Goal: Task Accomplishment & Management: Complete application form

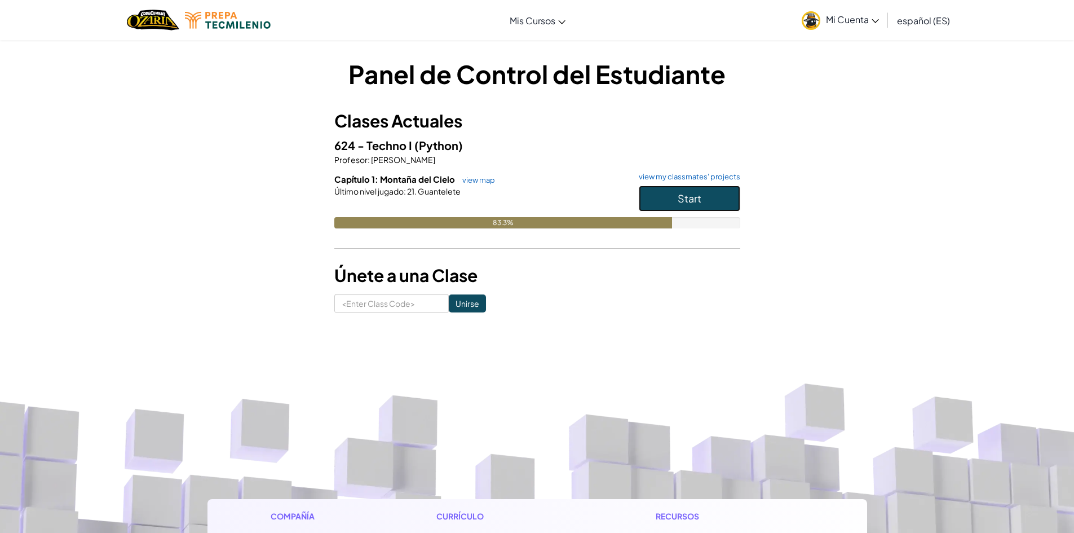
click at [690, 197] on span "Start" at bounding box center [689, 198] width 24 height 13
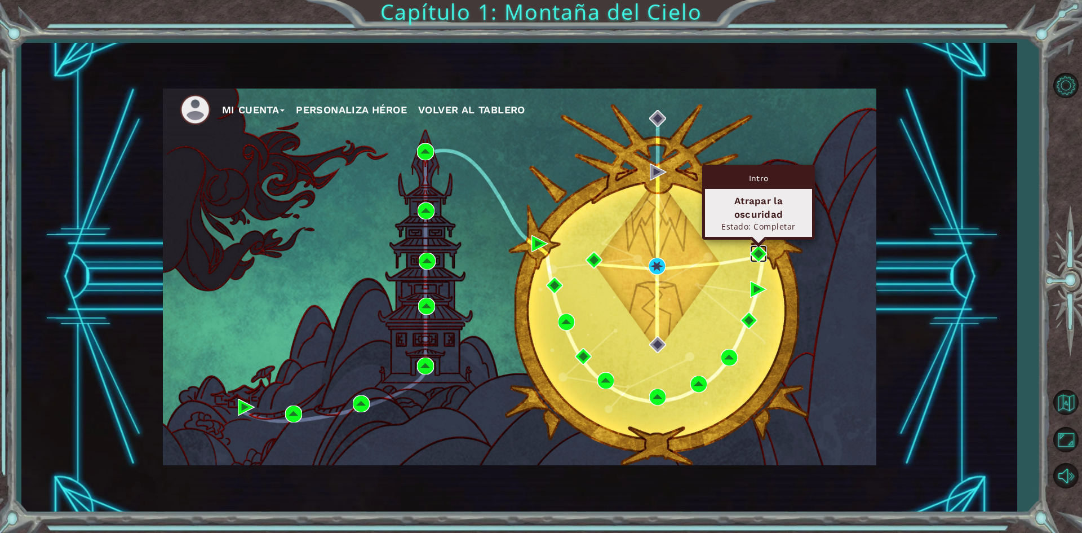
click at [757, 256] on img at bounding box center [758, 253] width 17 height 17
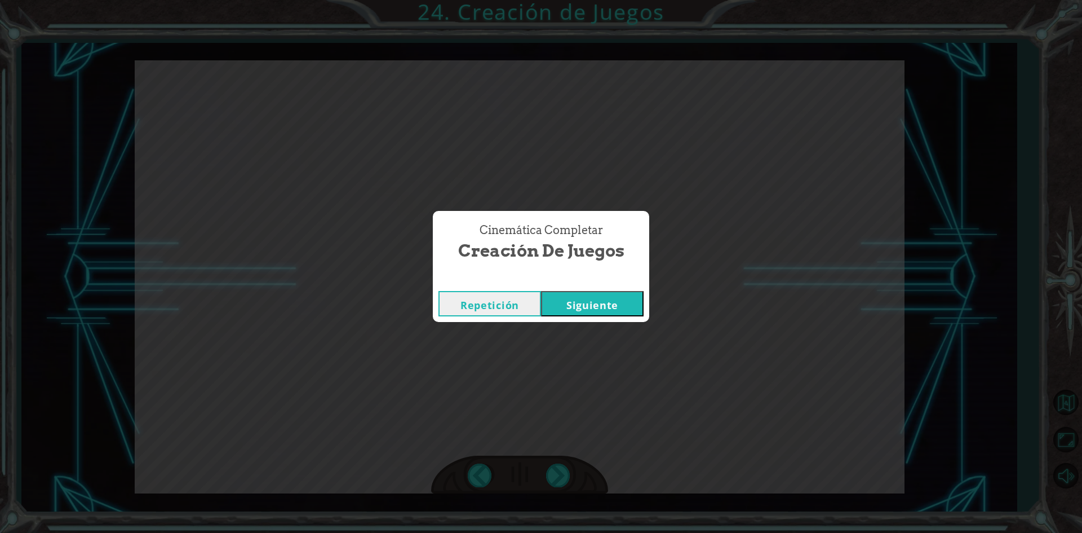
click at [618, 301] on button "Siguiente" at bounding box center [592, 303] width 103 height 25
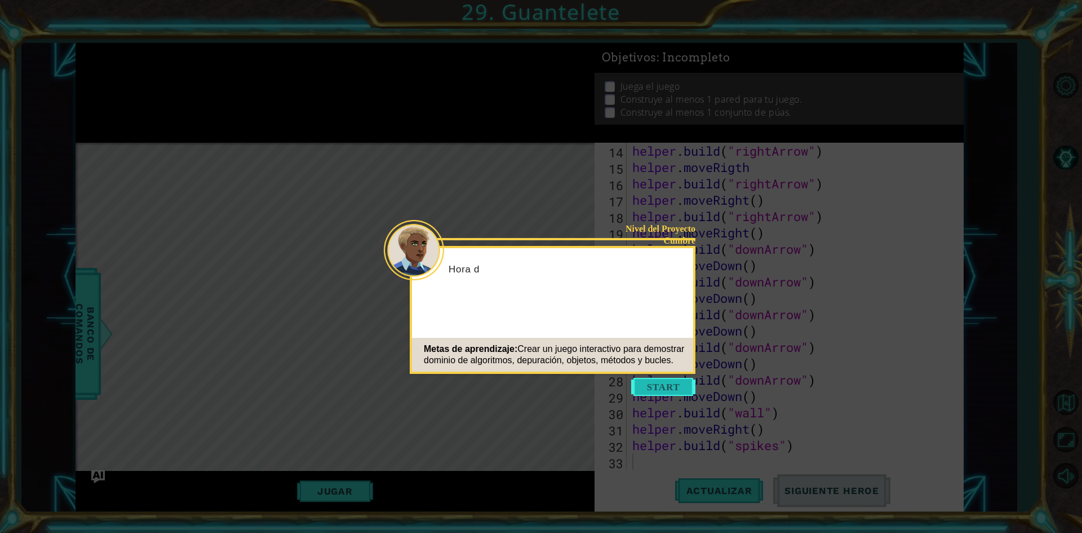
click at [679, 388] on button "Start" at bounding box center [663, 387] width 64 height 18
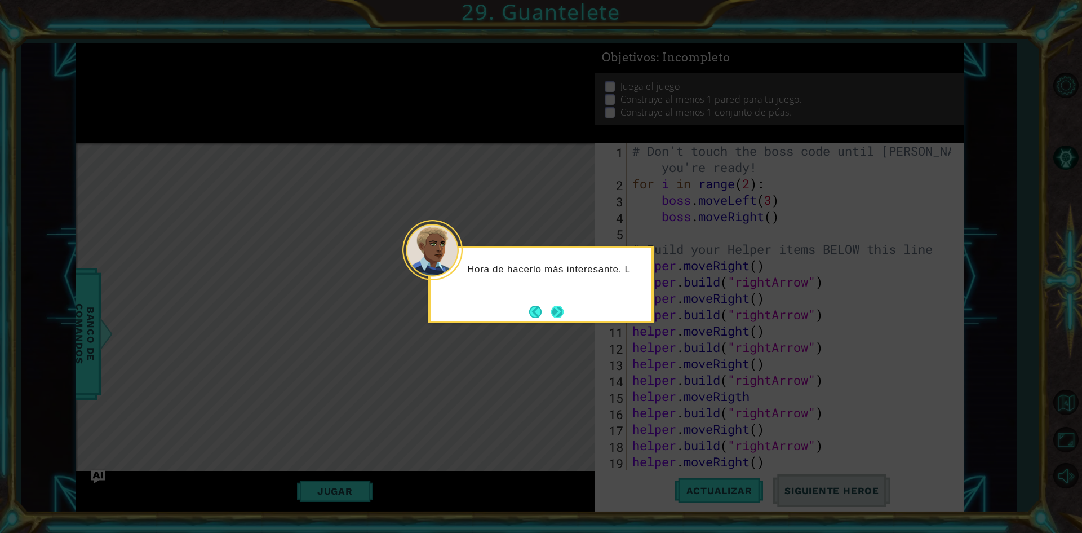
click at [562, 312] on button "Next" at bounding box center [557, 311] width 12 height 12
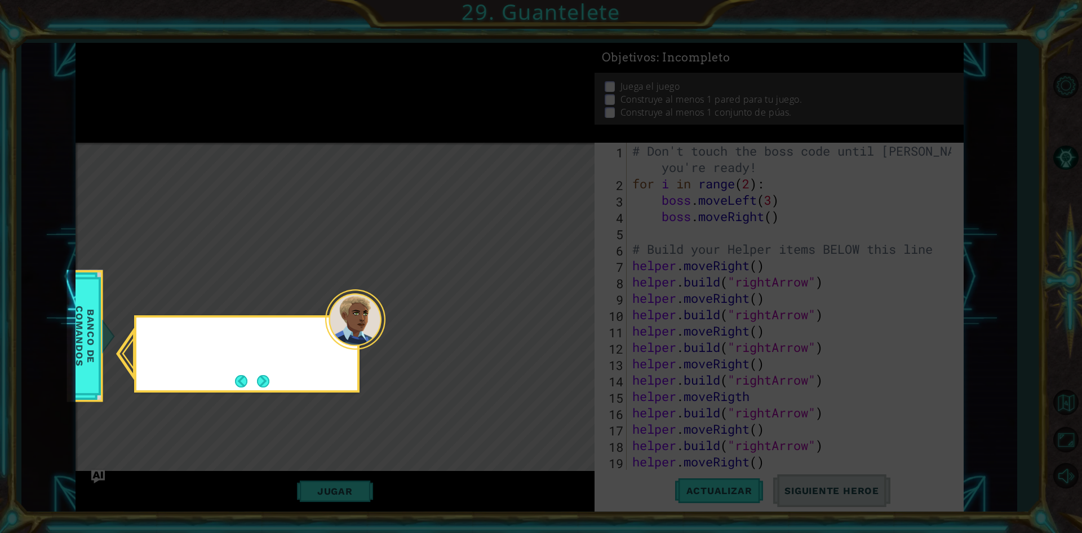
click at [562, 312] on icon at bounding box center [541, 266] width 1082 height 533
click at [266, 376] on button "Next" at bounding box center [263, 381] width 12 height 12
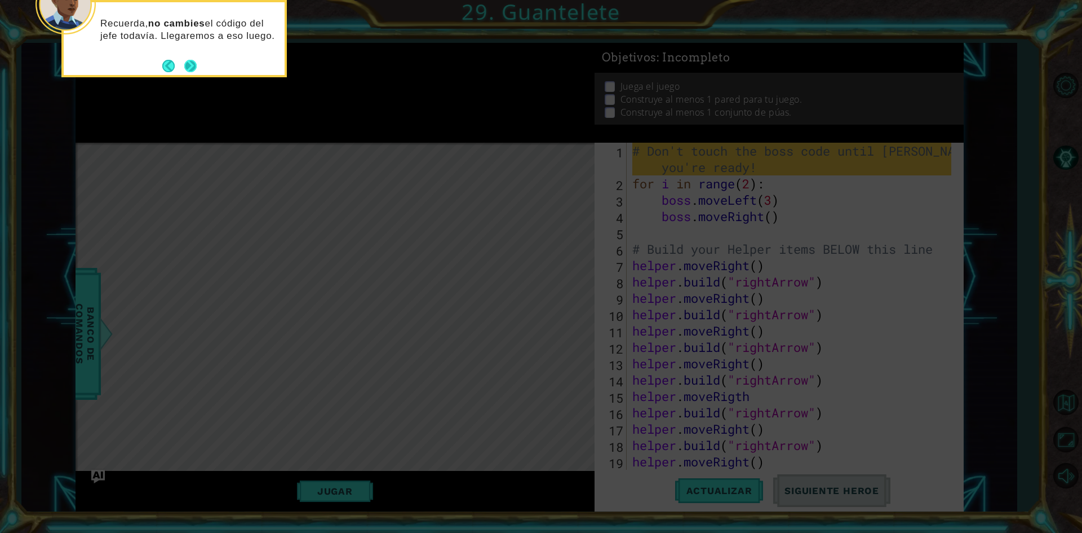
click at [186, 68] on button "Next" at bounding box center [190, 66] width 12 height 12
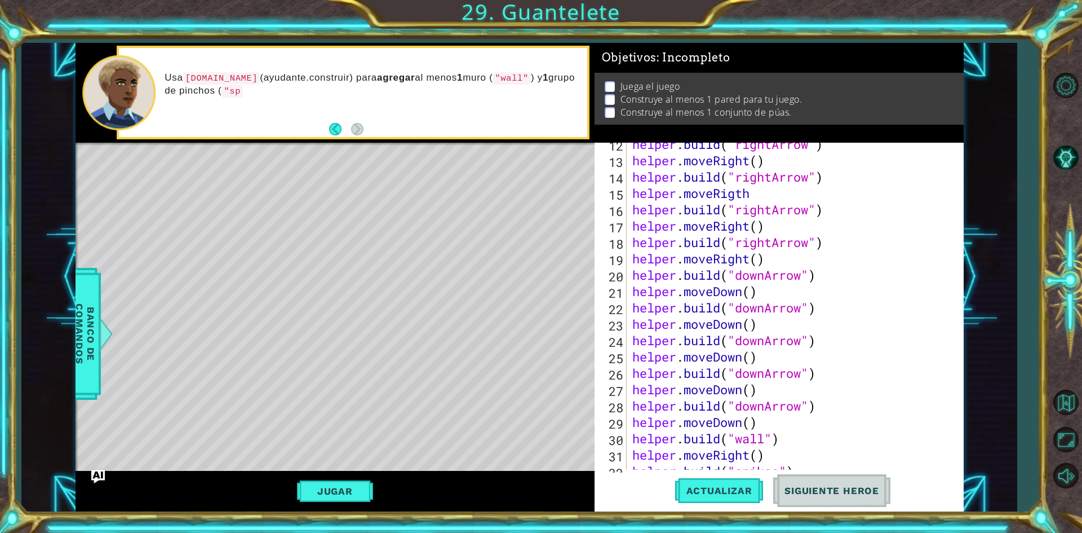
scroll to position [229, 0]
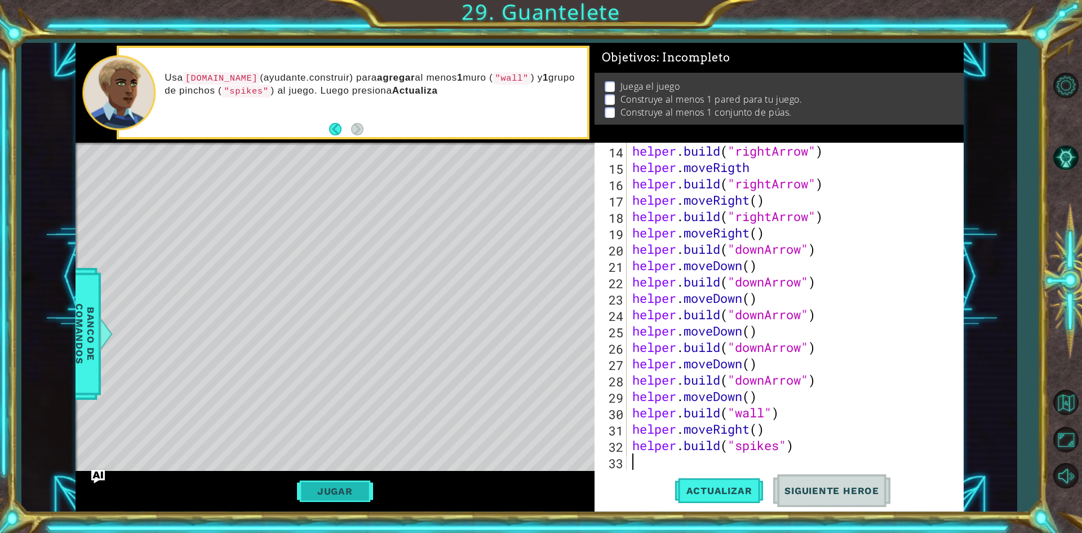
click at [347, 497] on button "Jugar" at bounding box center [335, 490] width 76 height 21
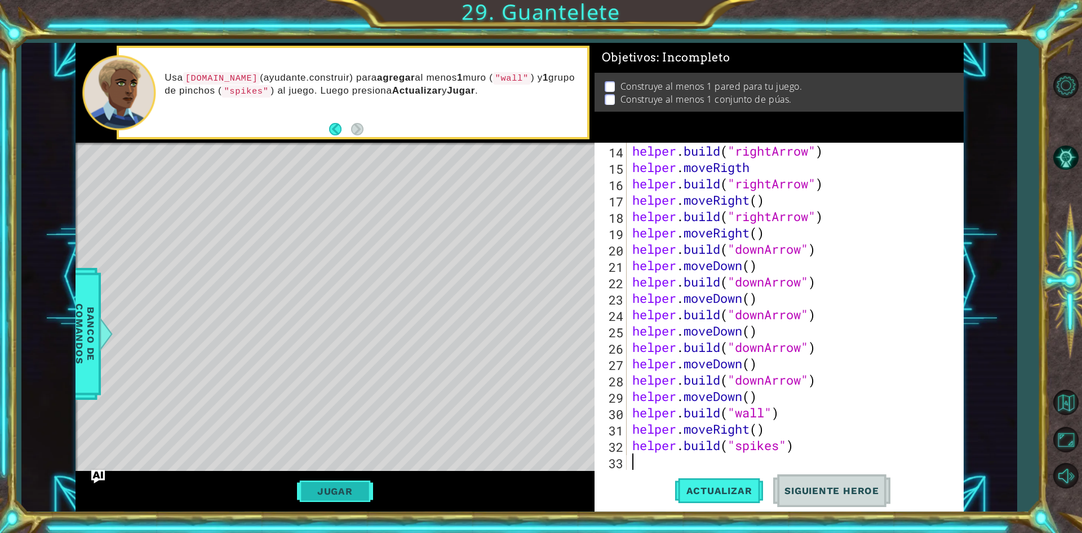
click at [347, 497] on button "Jugar" at bounding box center [335, 490] width 76 height 21
click at [757, 487] on span "Actualizar" at bounding box center [719, 490] width 88 height 11
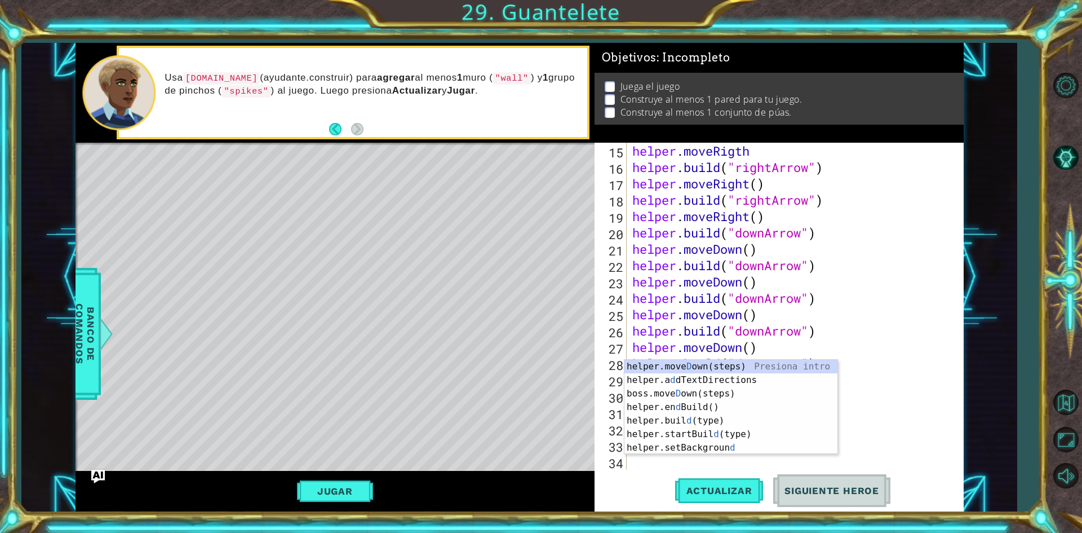
scroll to position [245, 0]
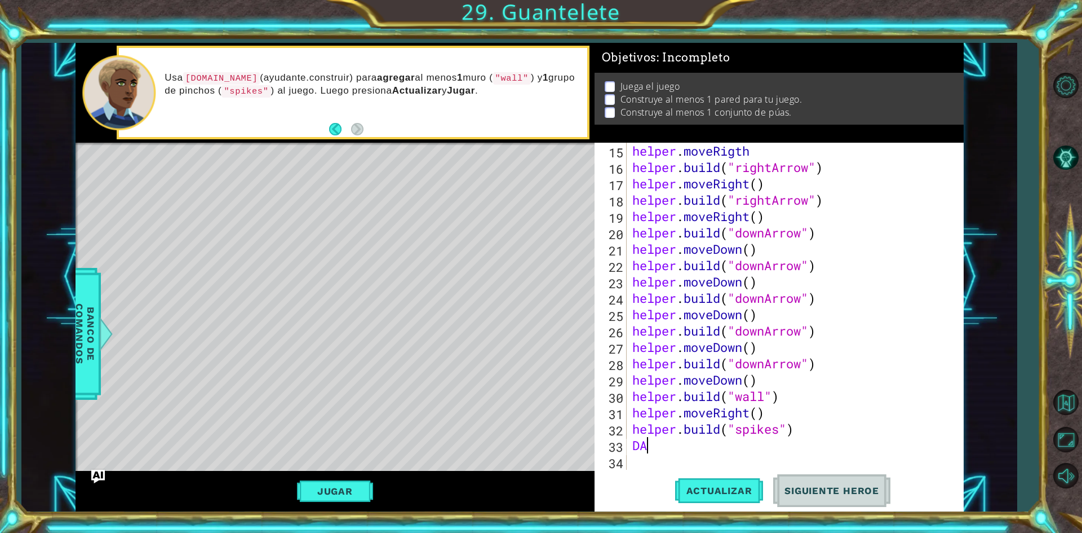
type textarea "D"
click at [355, 496] on button "Jugar" at bounding box center [335, 490] width 76 height 21
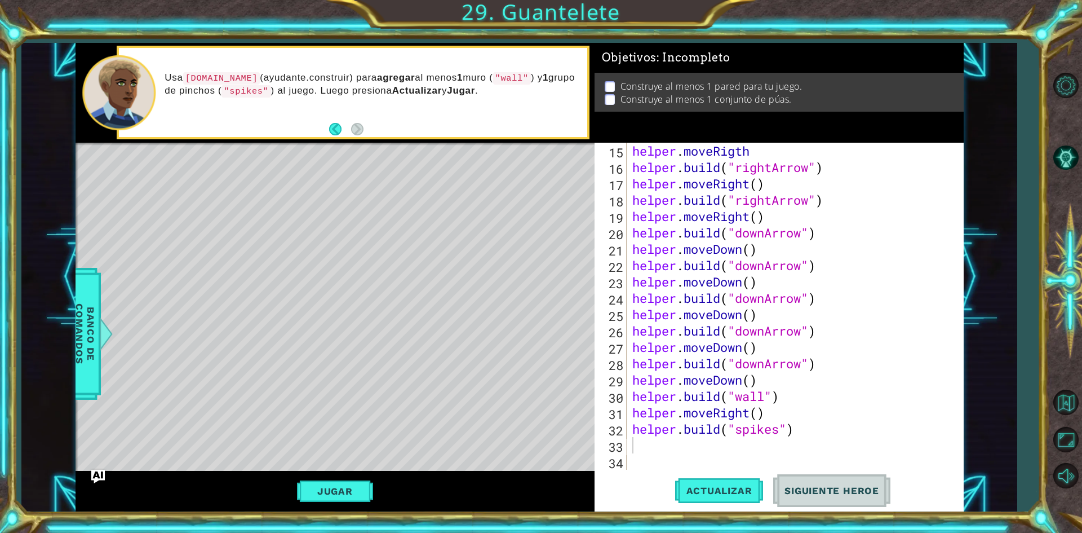
click at [872, 189] on div "helper . moveRigth helper . build ( "rightArrow" ) helper . moveRight ( ) helpe…" at bounding box center [793, 323] width 327 height 360
click at [757, 146] on div "helper . moveRigth helper . build ( "rightArrow" ) helper . moveRight ( ) helpe…" at bounding box center [793, 323] width 327 height 360
click at [353, 487] on button "Jugar" at bounding box center [335, 490] width 76 height 21
drag, startPoint x: 801, startPoint y: 430, endPoint x: 631, endPoint y: 435, distance: 170.3
click at [631, 435] on div "helper . moveRigth helper . build ( "rightArrow" ) helper . moveRight ( ) helpe…" at bounding box center [793, 323] width 327 height 360
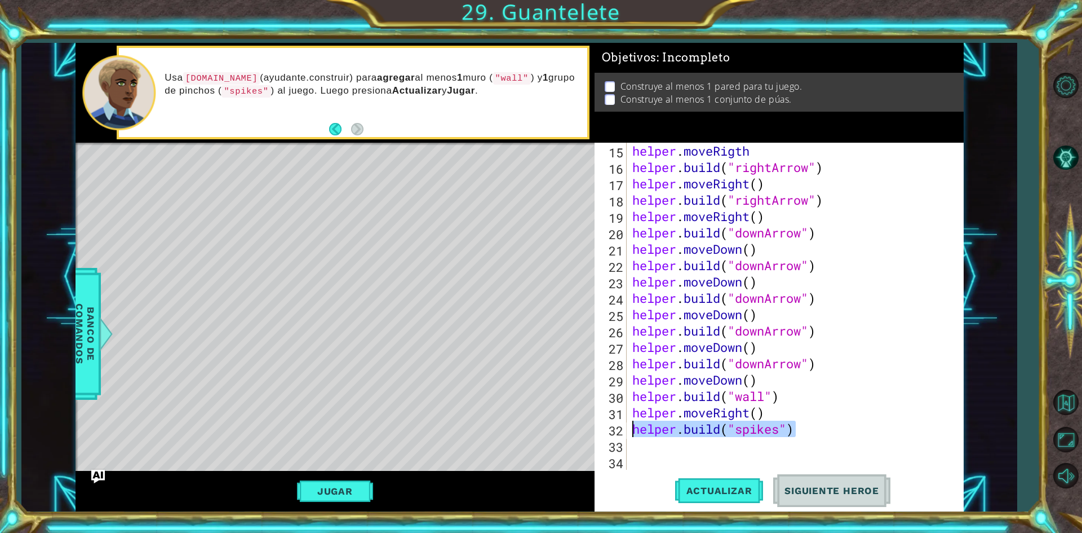
click at [762, 286] on div "helper . moveRigth helper . build ( "rightArrow" ) helper . moveRight ( ) helpe…" at bounding box center [793, 323] width 327 height 360
type textarea "helper.moveDown()"
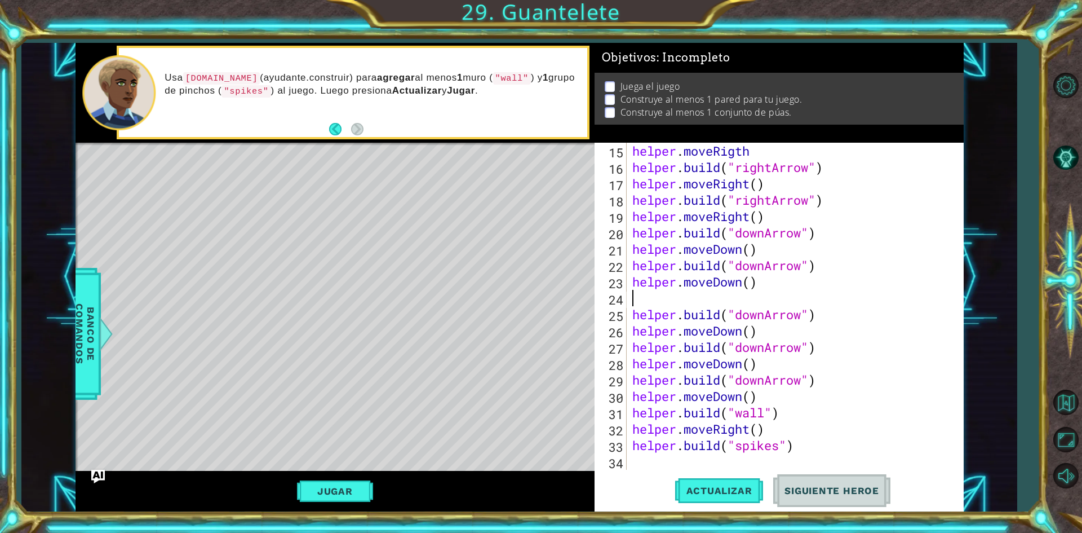
paste textarea "helper.build("spikes")"
type textarea "helper.build("spikes")"
drag, startPoint x: 804, startPoint y: 442, endPoint x: 629, endPoint y: 450, distance: 174.3
click at [630, 450] on div "helper . moveRigth helper . build ( "rightArrow" ) helper . moveRight ( ) helpe…" at bounding box center [790, 306] width 321 height 327
click at [689, 485] on span "Actualizar" at bounding box center [719, 490] width 88 height 11
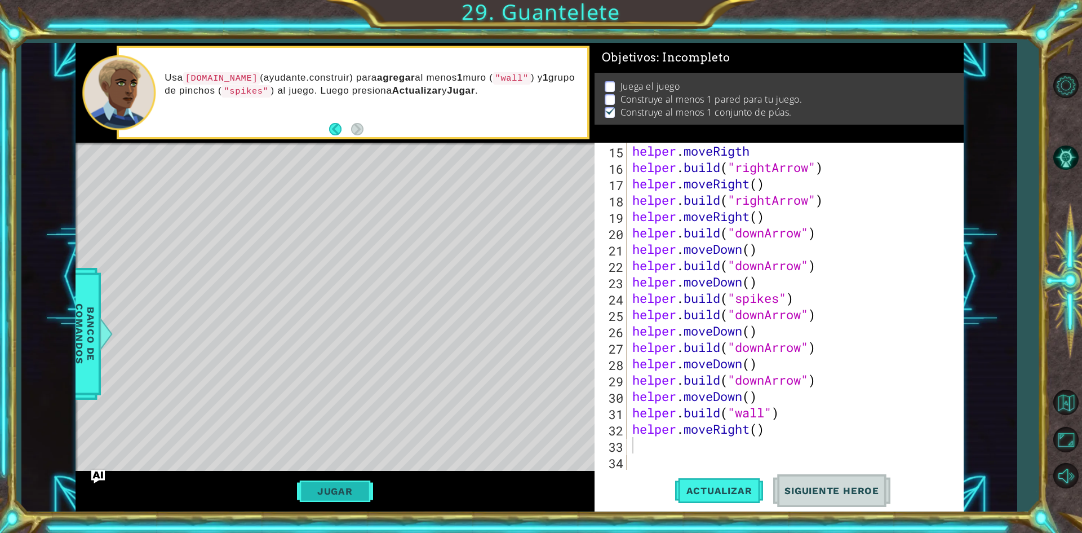
click at [373, 486] on button "Jugar" at bounding box center [335, 490] width 76 height 21
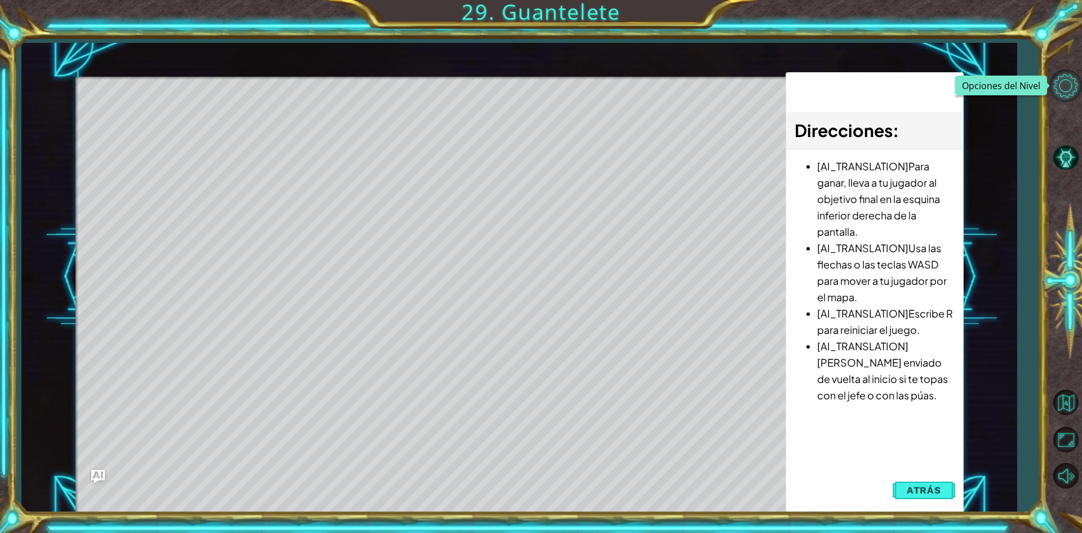
click at [1062, 84] on button "Opciones del Nivel" at bounding box center [1065, 85] width 33 height 33
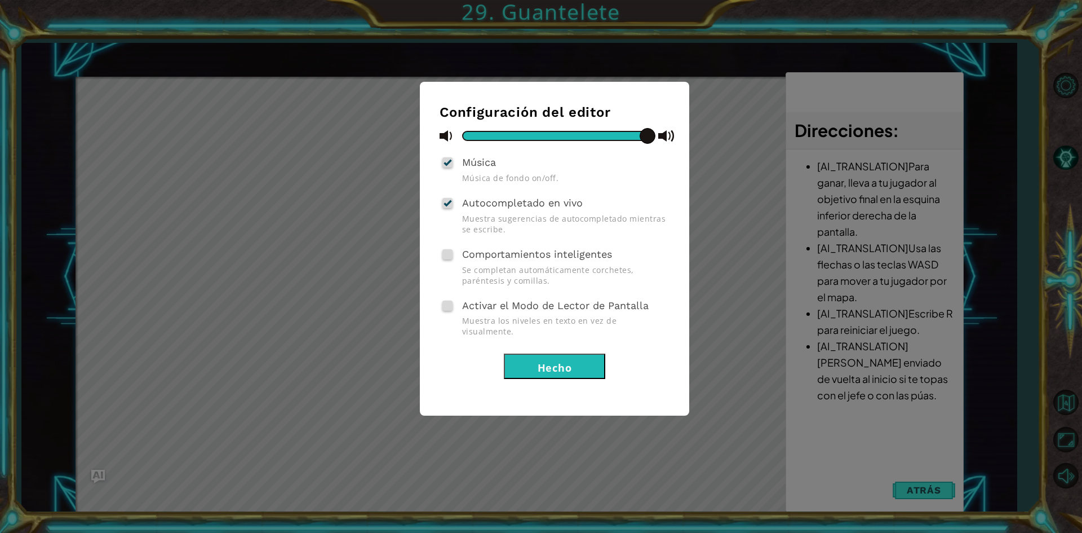
click at [545, 356] on button "Hecho" at bounding box center [554, 365] width 101 height 25
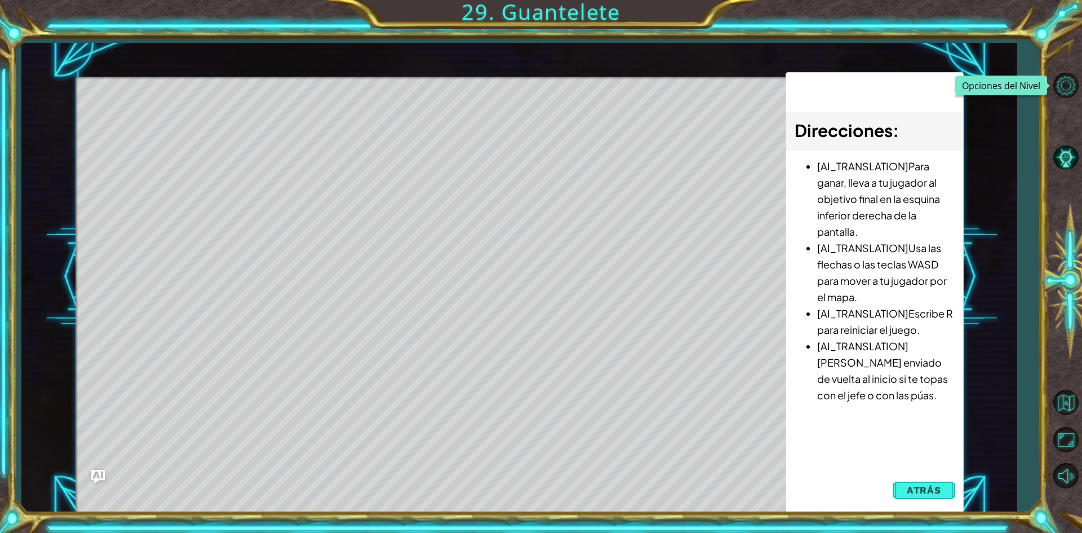
click at [907, 486] on button "Atrás" at bounding box center [924, 489] width 63 height 23
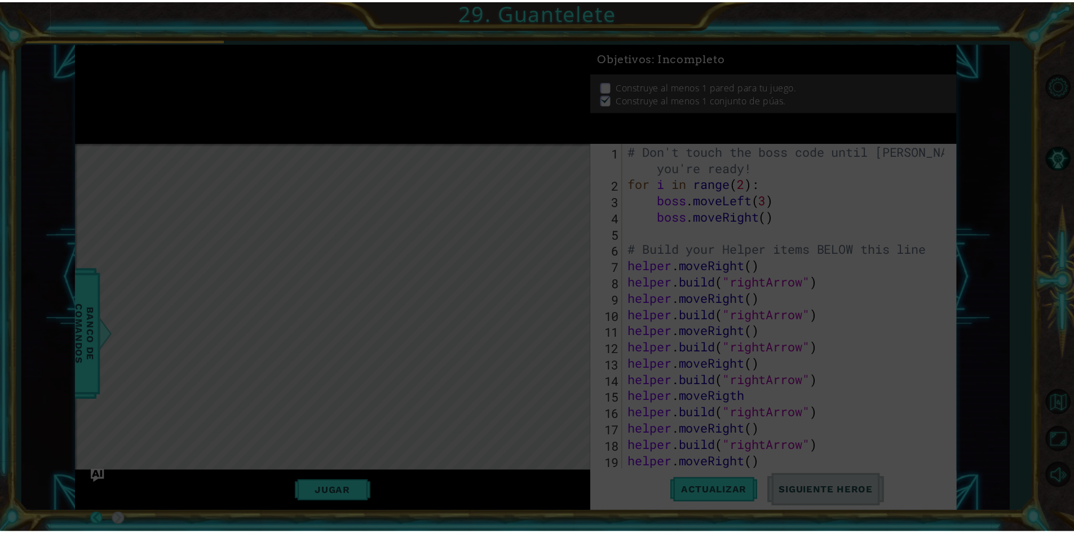
scroll to position [0, 0]
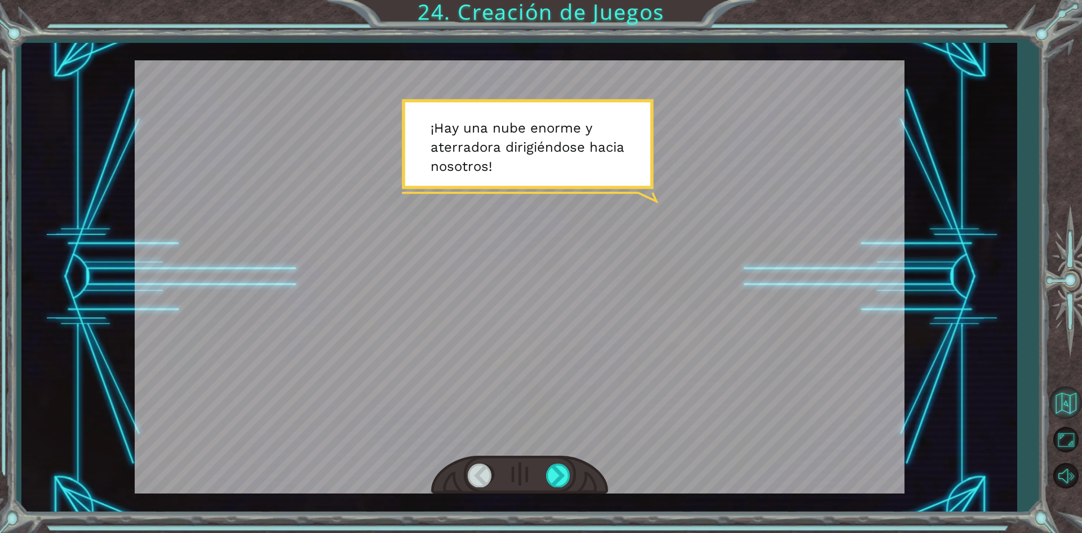
click at [1072, 401] on button "Volver al Mapa" at bounding box center [1065, 402] width 33 height 33
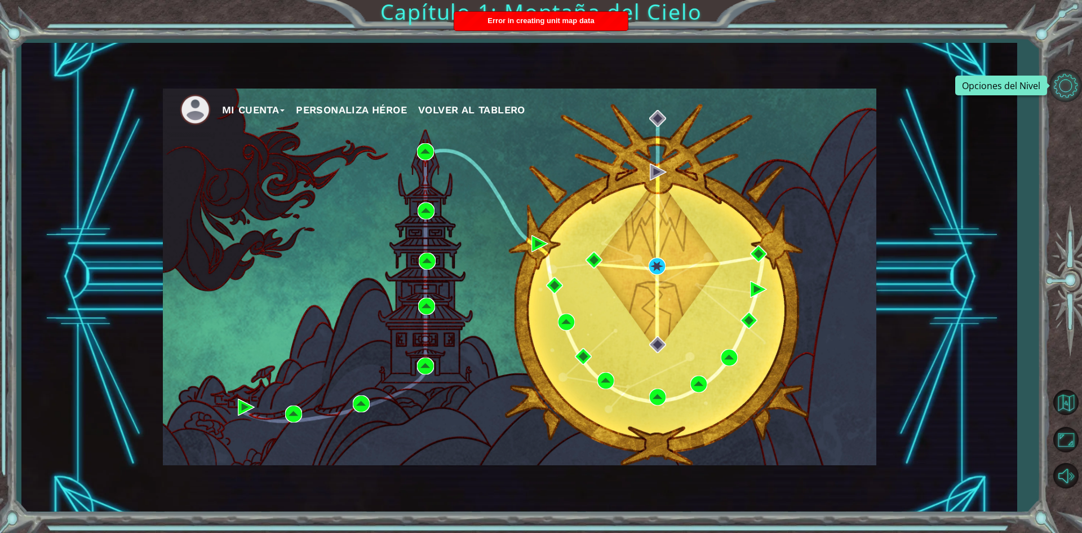
click at [1070, 82] on button "Opciones del Nivel" at bounding box center [1065, 85] width 33 height 33
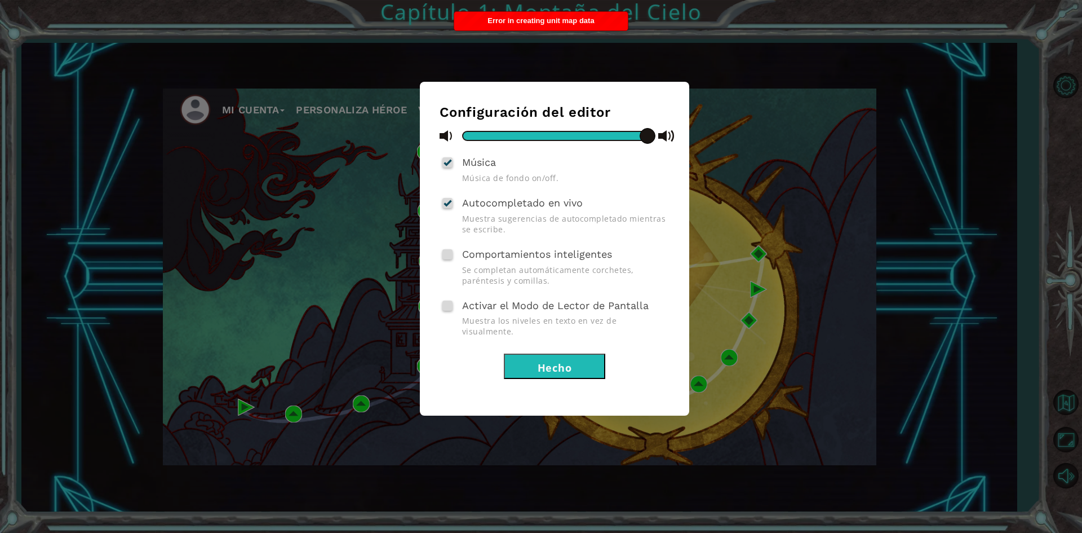
click at [1011, 123] on div "Configuración del editor Música Música de fondo on/off. Autocompletado en vivo …" at bounding box center [541, 266] width 1082 height 533
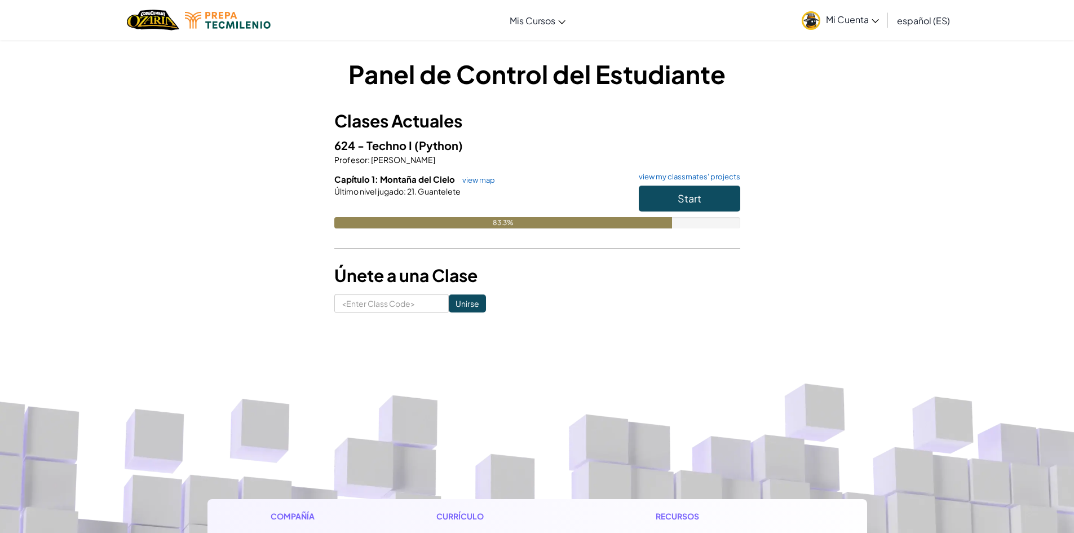
click at [873, 16] on span "Mi Cuenta" at bounding box center [852, 20] width 53 height 12
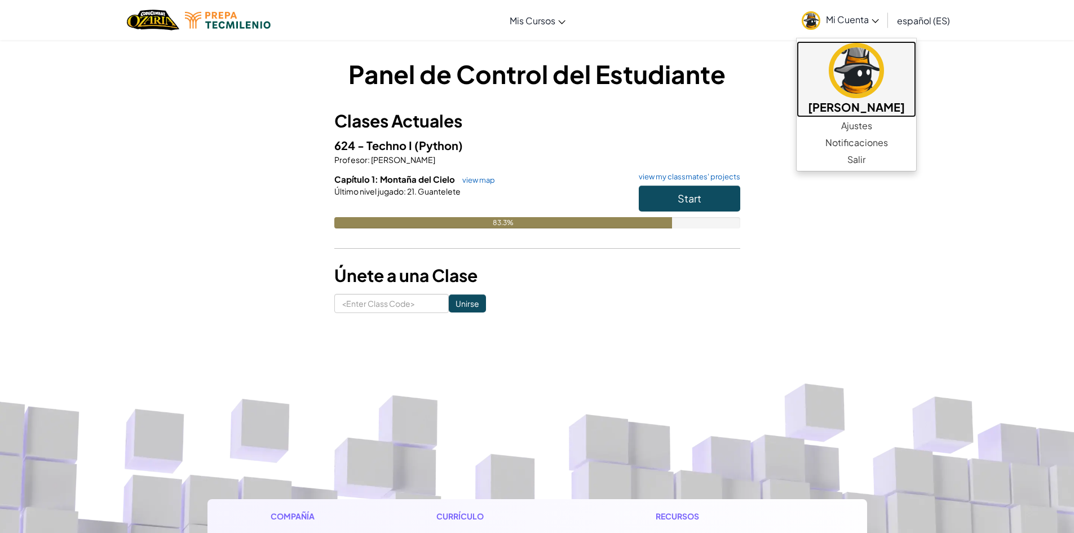
click at [904, 112] on h5 "[PERSON_NAME]" at bounding box center [856, 106] width 97 height 17
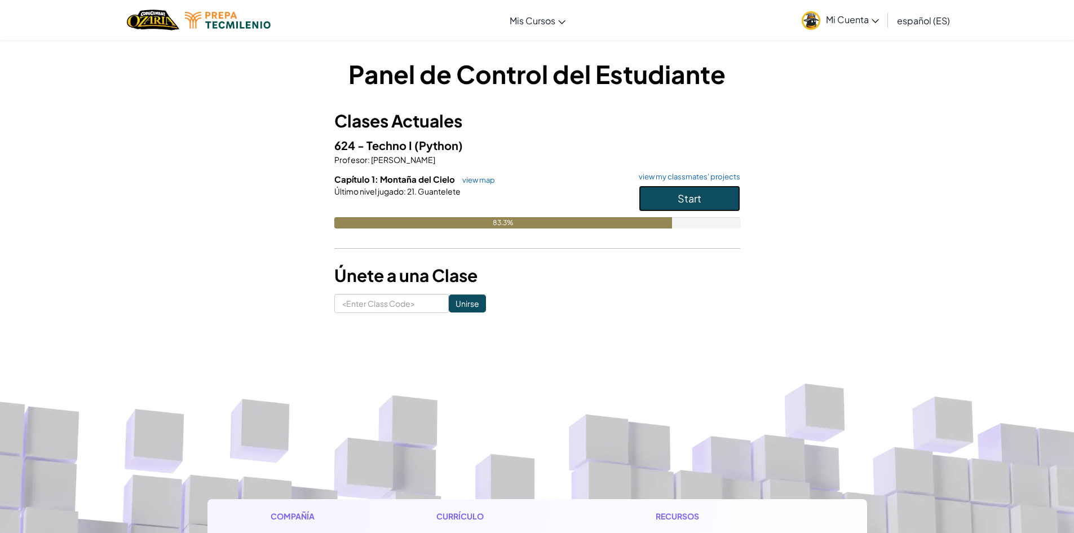
click at [717, 195] on button "Start" at bounding box center [688, 198] width 101 height 26
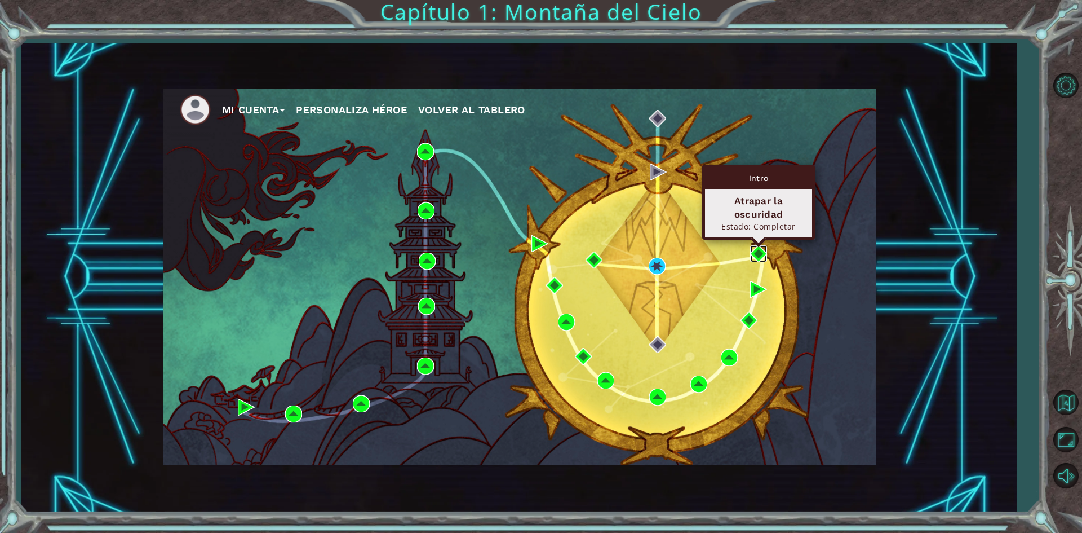
click at [760, 254] on img at bounding box center [758, 253] width 17 height 17
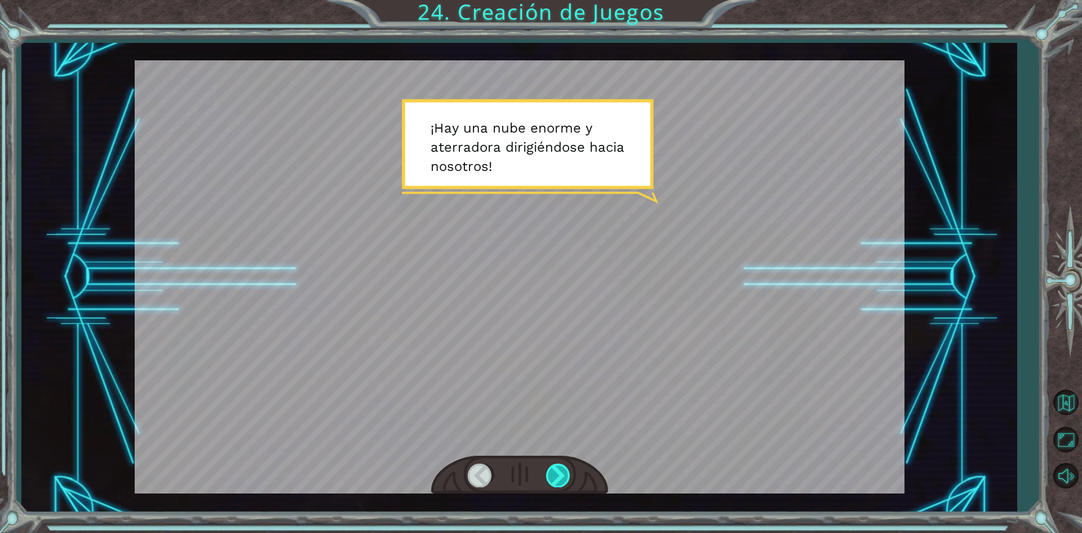
click at [549, 476] on div at bounding box center [558, 474] width 25 height 23
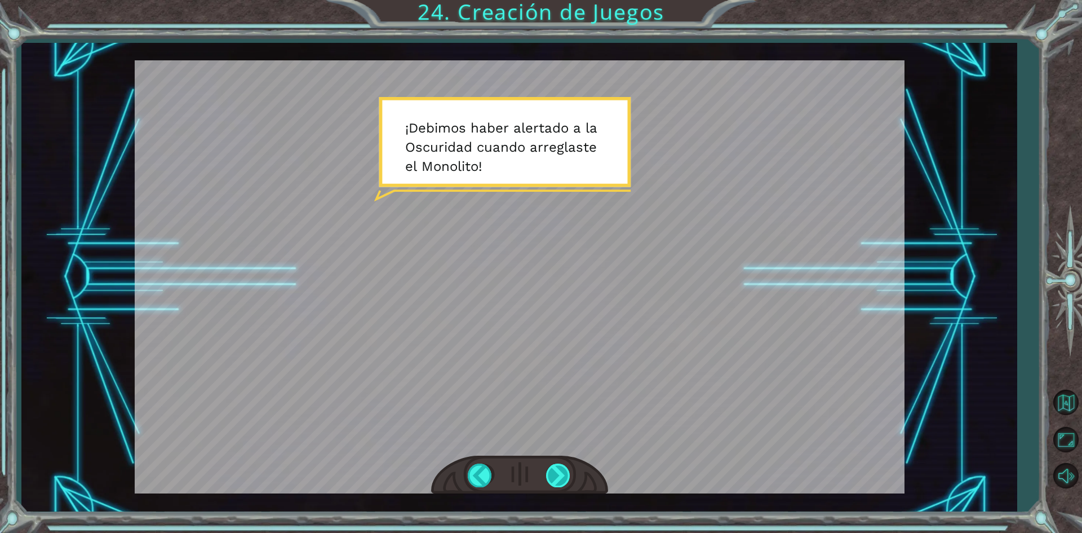
click at [564, 471] on div at bounding box center [558, 474] width 25 height 23
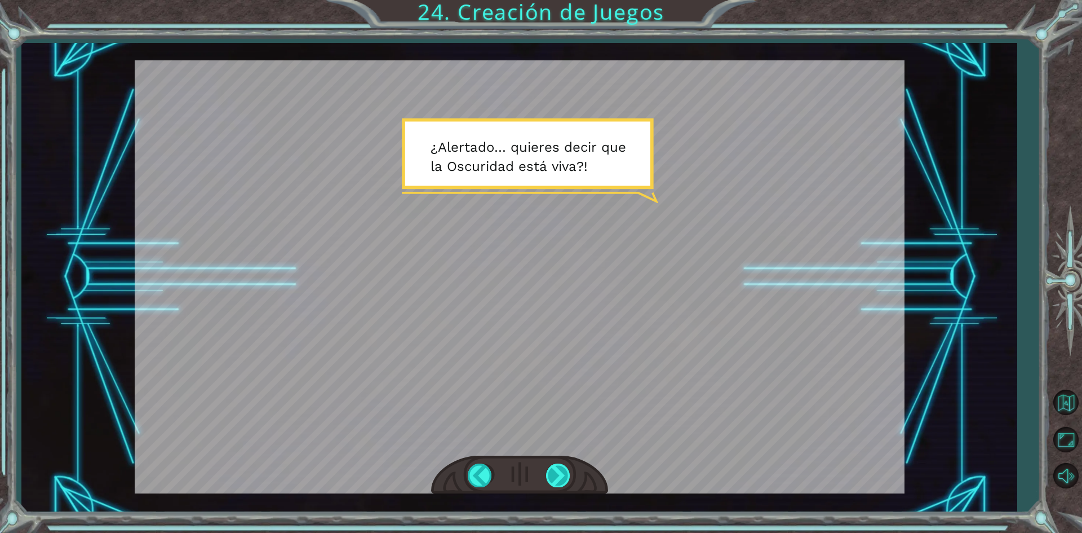
click at [552, 478] on div at bounding box center [558, 474] width 25 height 23
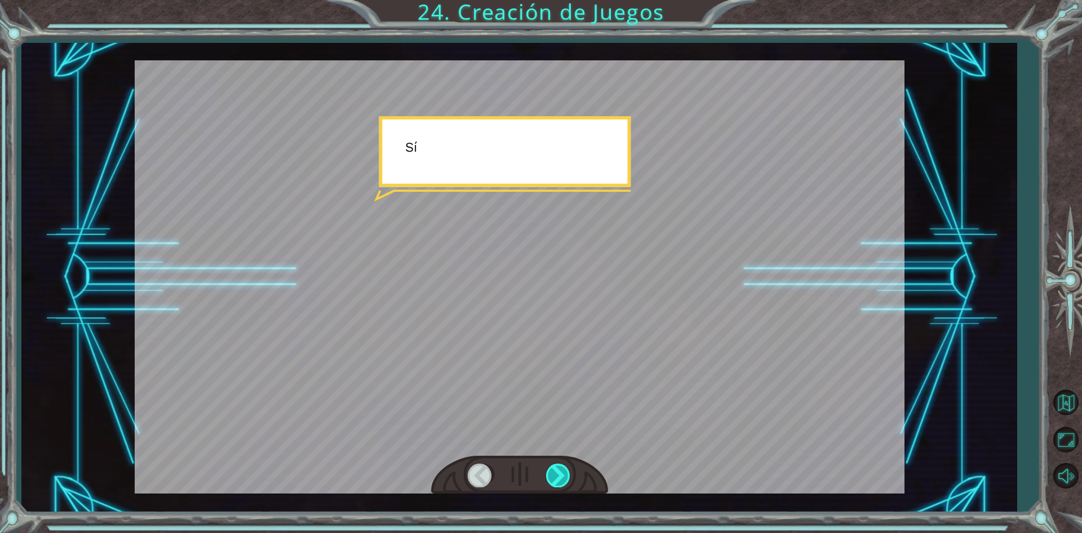
click at [552, 478] on div at bounding box center [558, 474] width 25 height 23
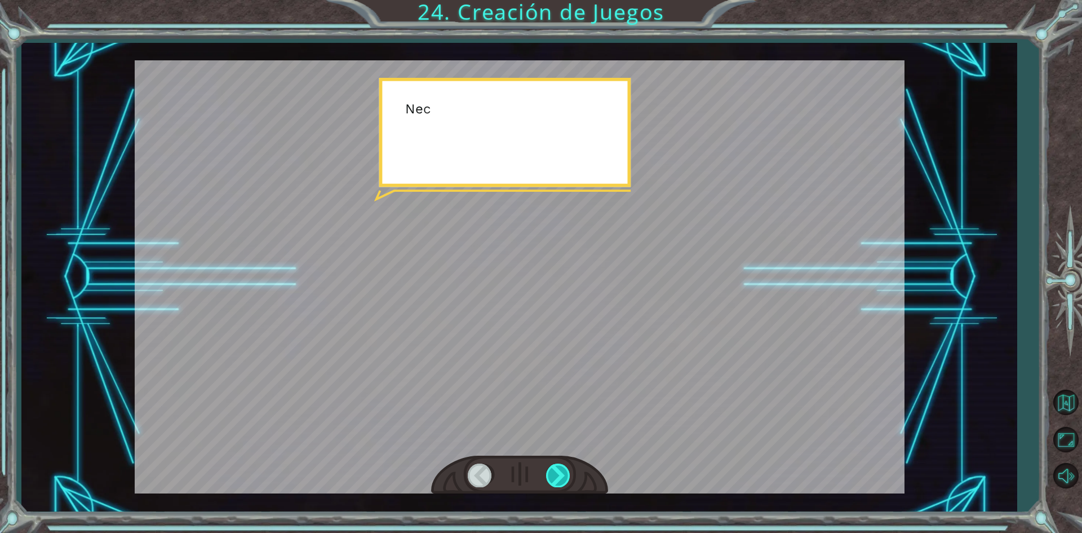
click at [552, 478] on div at bounding box center [558, 474] width 25 height 23
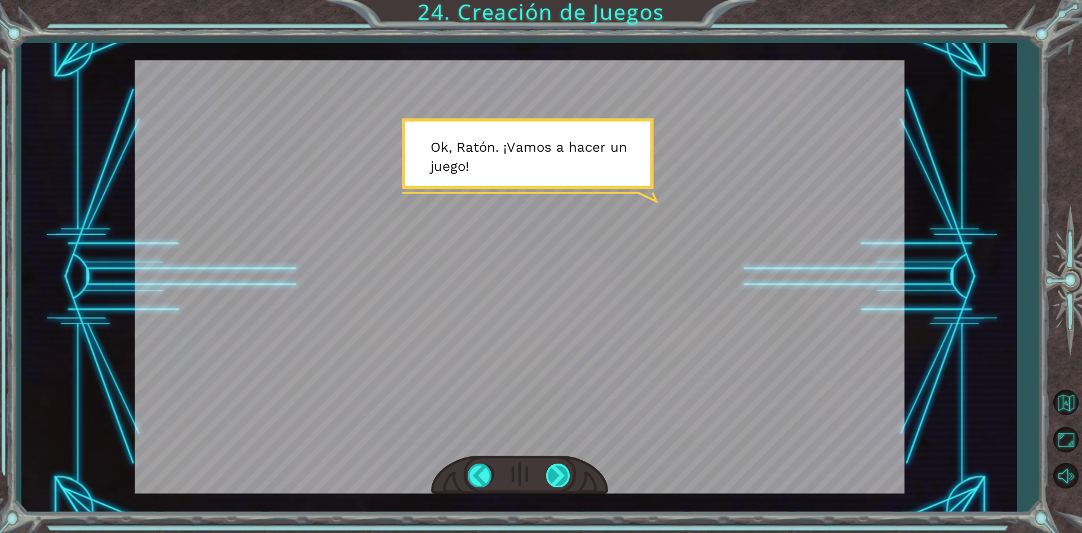
click at [565, 480] on div at bounding box center [558, 474] width 25 height 23
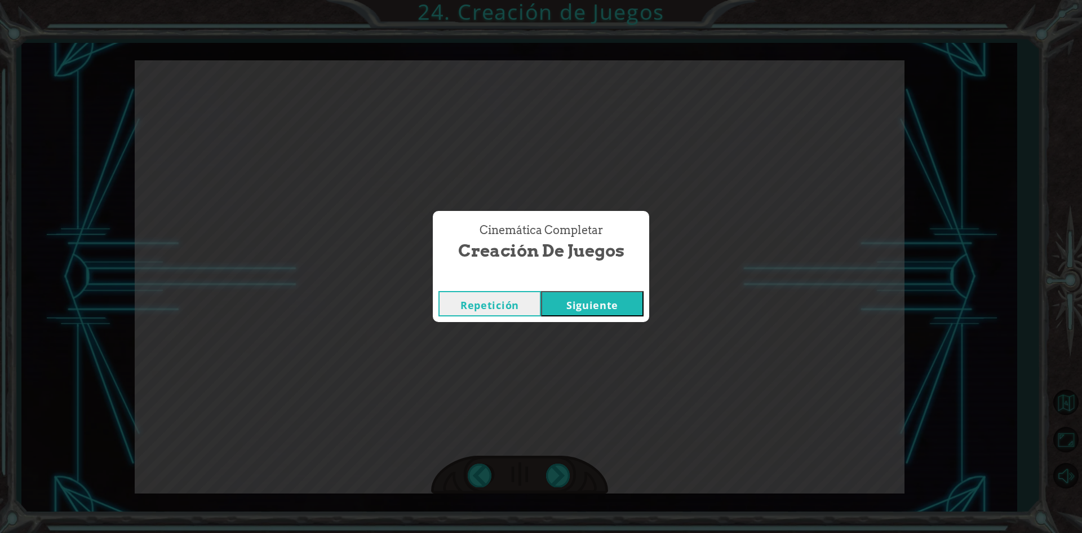
click at [587, 309] on button "Siguiente" at bounding box center [592, 303] width 103 height 25
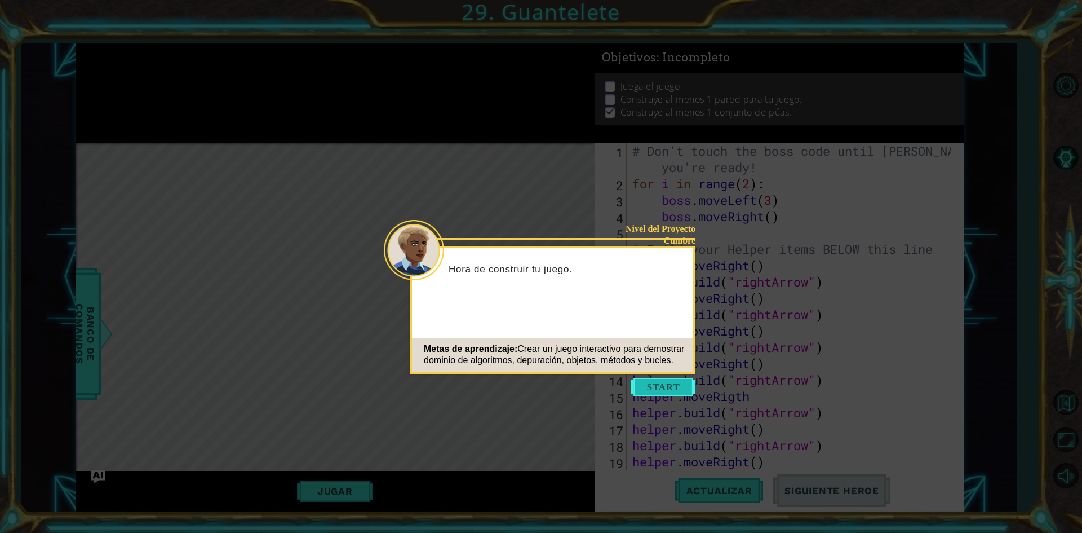
click at [644, 392] on button "Start" at bounding box center [663, 387] width 64 height 18
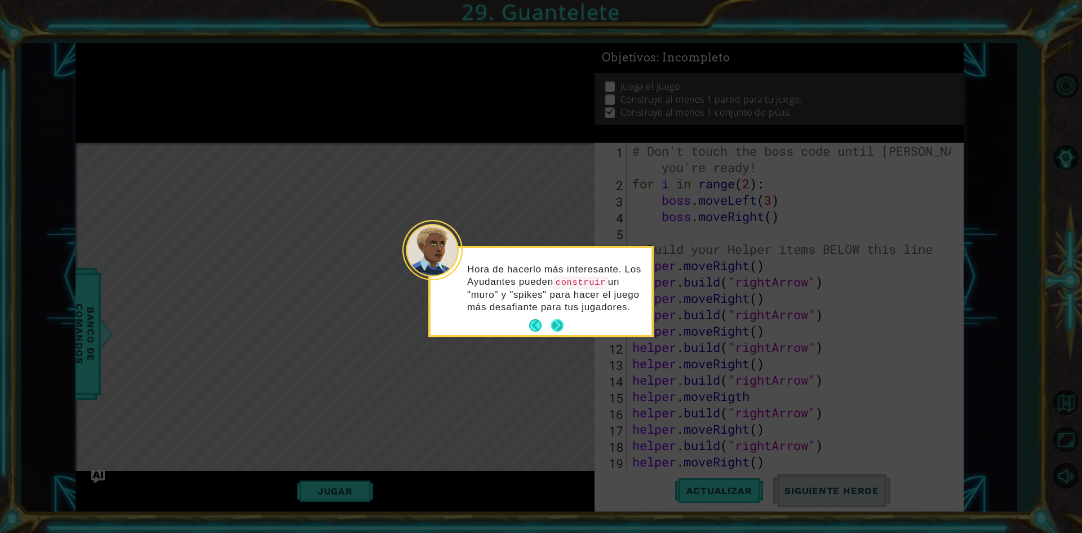
click at [556, 326] on button "Next" at bounding box center [557, 325] width 12 height 12
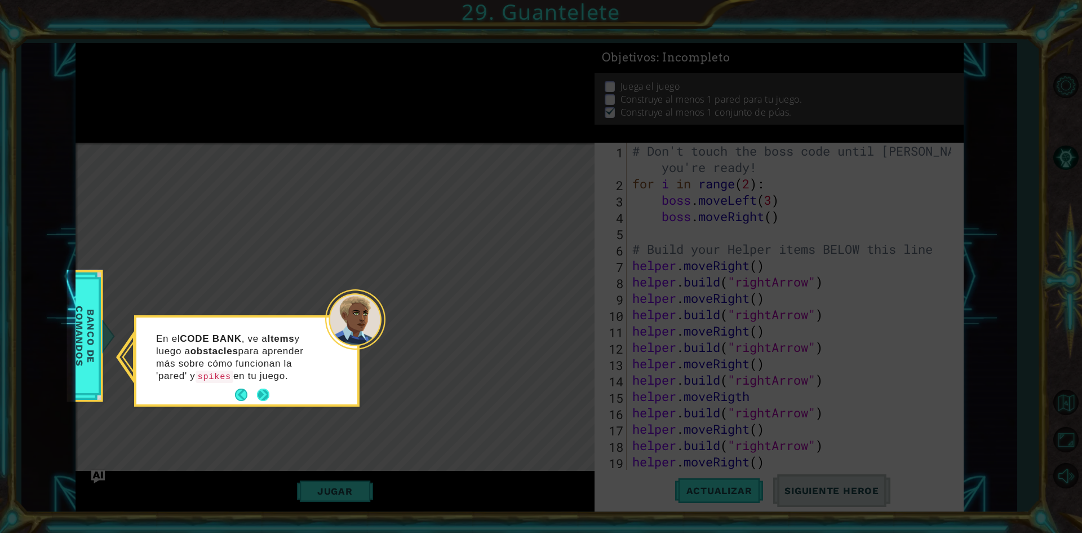
click at [264, 388] on button "Next" at bounding box center [263, 394] width 12 height 12
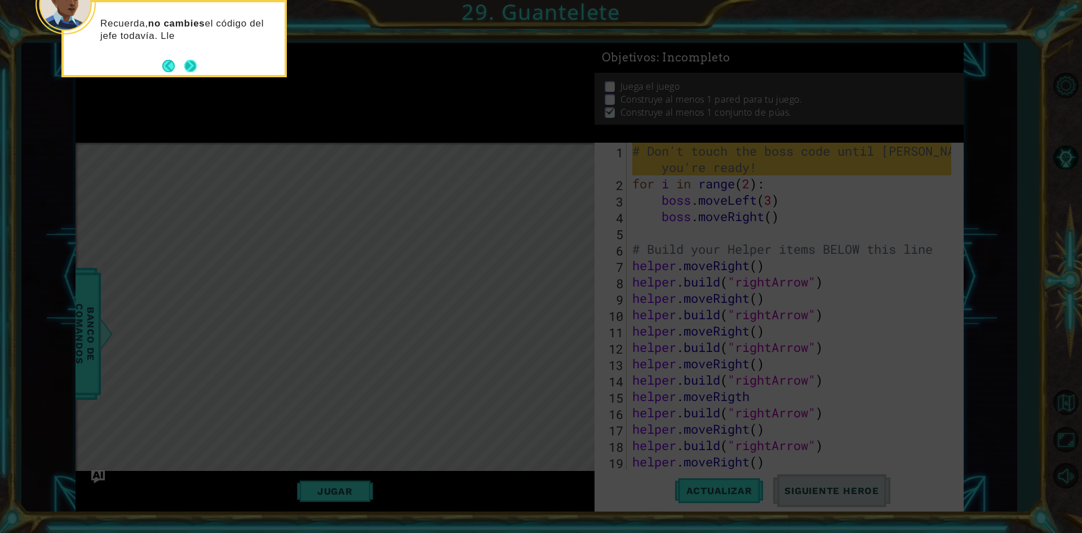
click at [188, 69] on button "Next" at bounding box center [190, 66] width 12 height 12
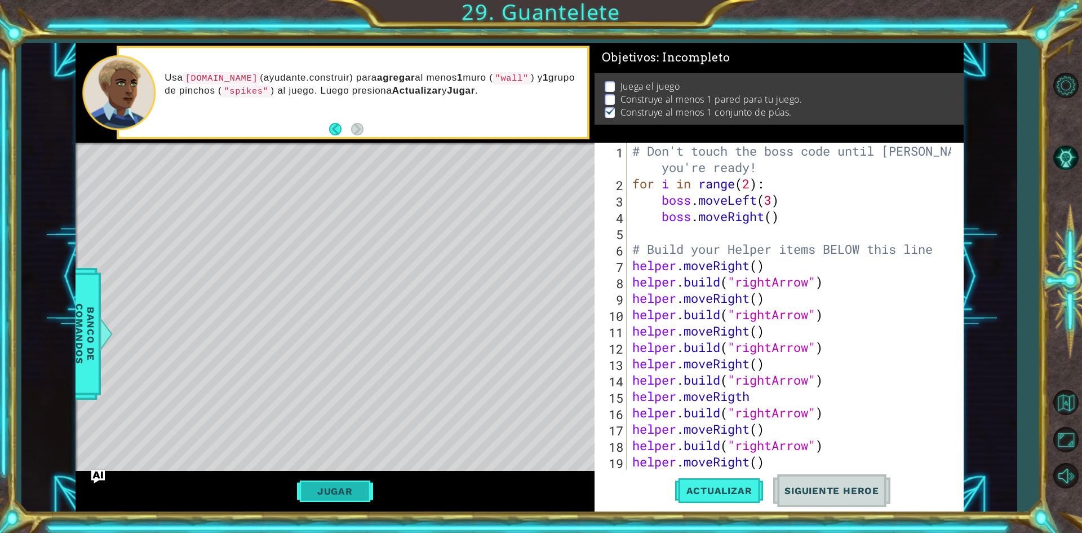
click at [349, 502] on button "Jugar" at bounding box center [335, 490] width 76 height 21
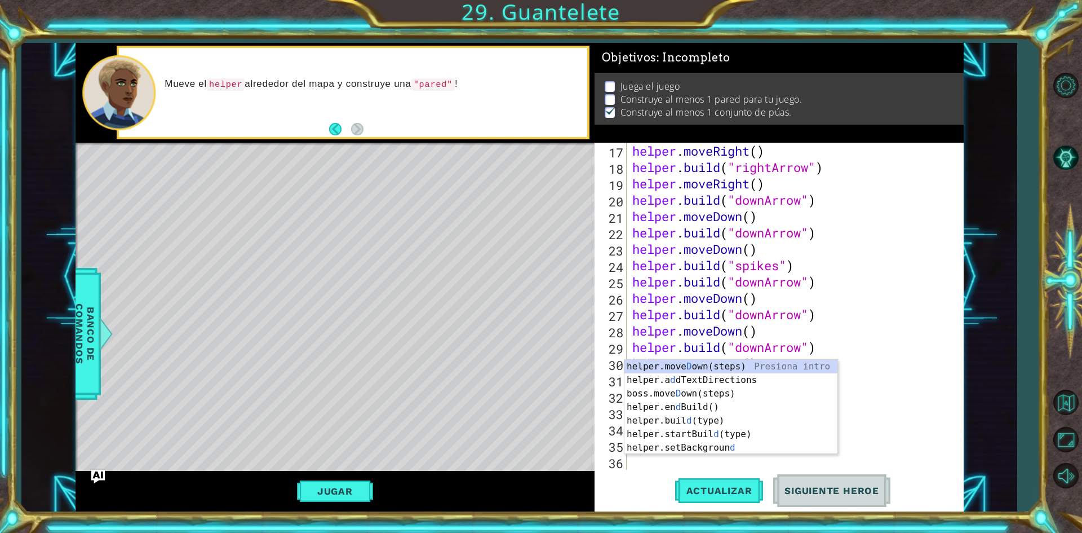
scroll to position [278, 0]
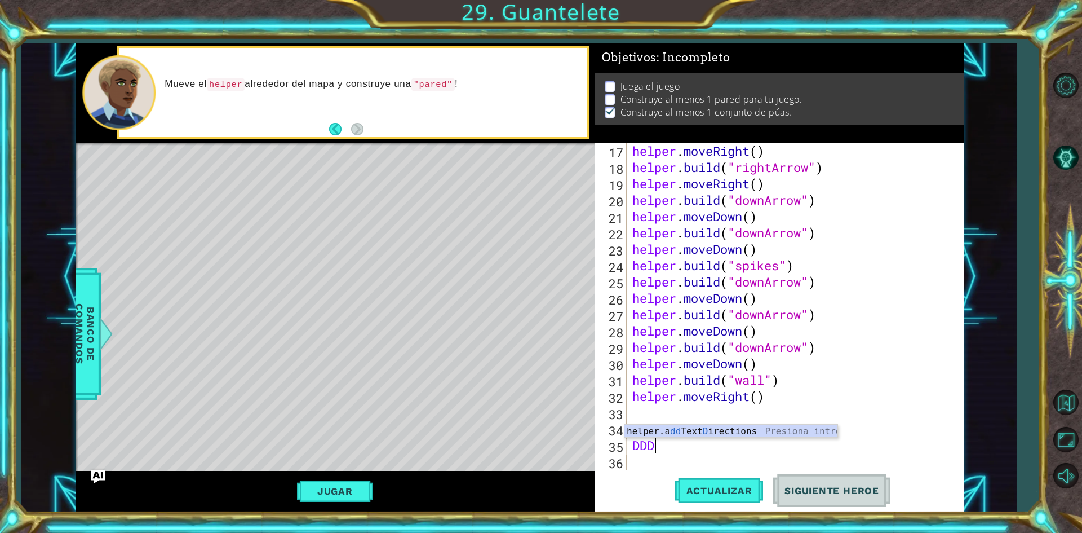
type textarea "D"
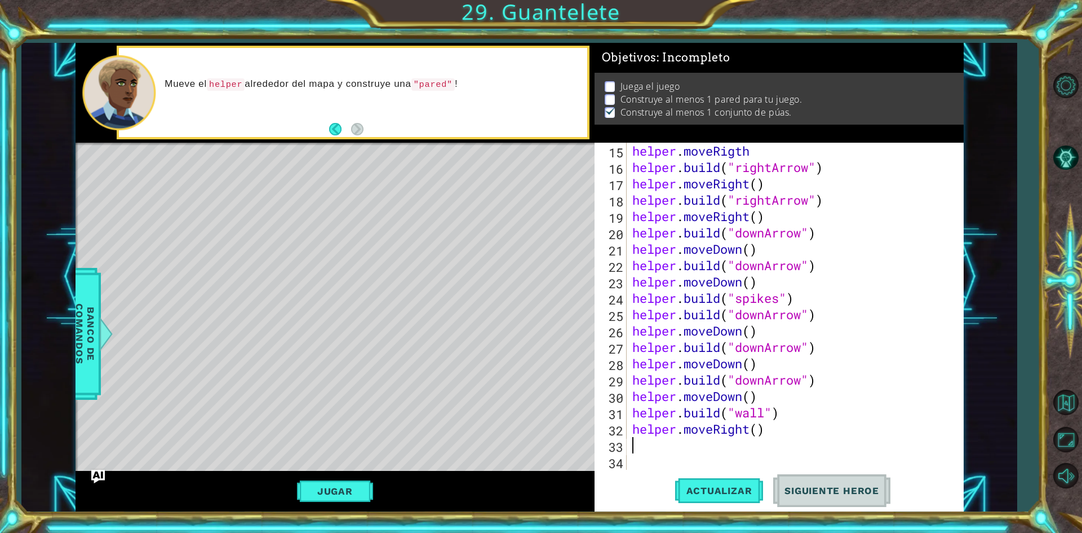
type textarea "helper.moveRight()"
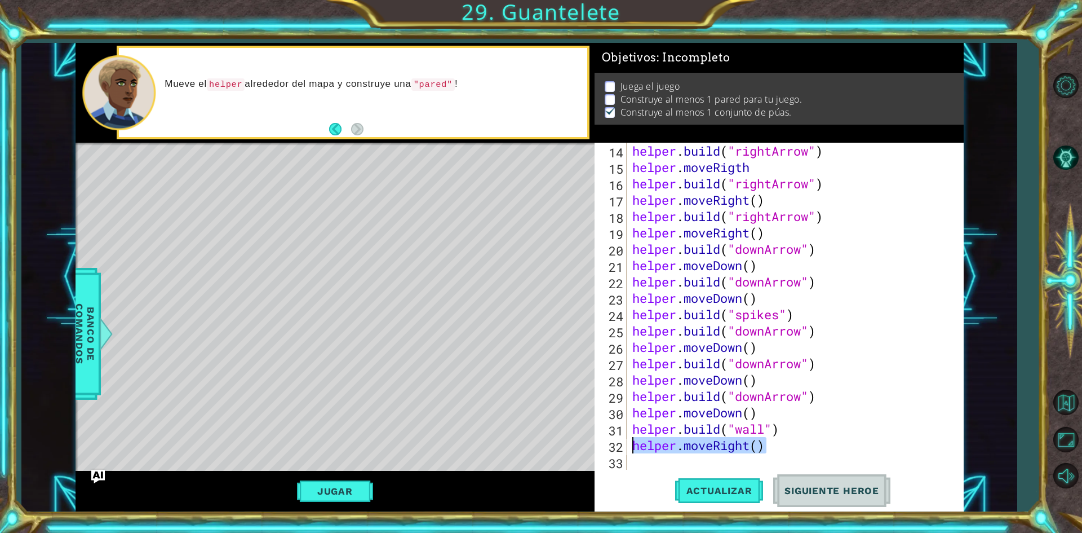
drag, startPoint x: 770, startPoint y: 442, endPoint x: 630, endPoint y: 442, distance: 140.3
click at [630, 442] on div "helper . build ( "rightArrow" ) helper . moveRigth helper . build ( "rightArrow…" at bounding box center [793, 323] width 327 height 360
drag, startPoint x: 773, startPoint y: 424, endPoint x: 719, endPoint y: 428, distance: 54.3
click at [719, 428] on div "helper . build ( "rightArrow" ) helper . moveRigth helper . build ( "rightArrow…" at bounding box center [793, 323] width 327 height 360
type textarea "helper.build("wall")"
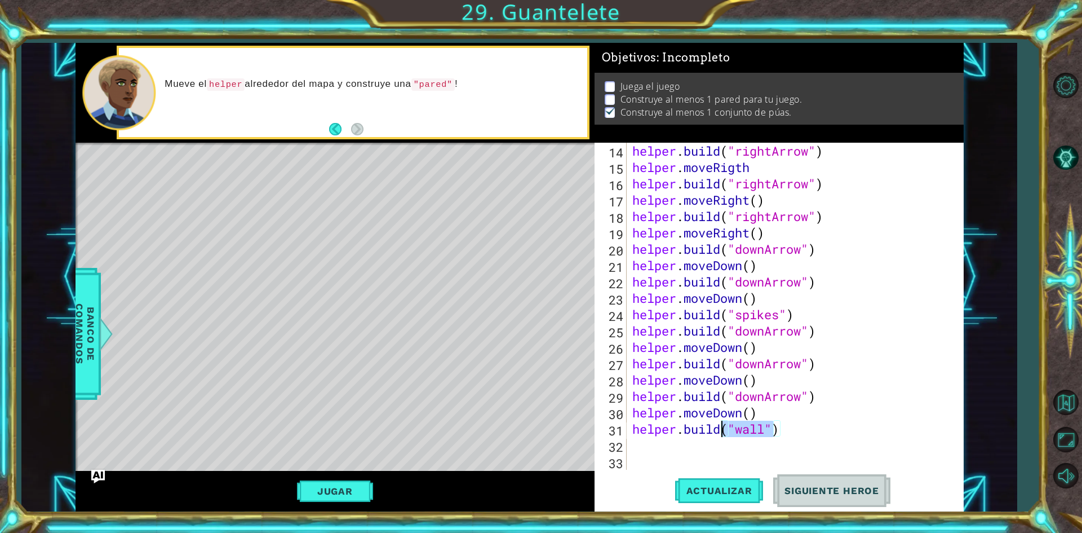
click at [791, 437] on div "helper . build ( "rightArrow" ) helper . moveRigth helper . build ( "rightArrow…" at bounding box center [793, 323] width 327 height 360
drag, startPoint x: 787, startPoint y: 432, endPoint x: 629, endPoint y: 424, distance: 158.6
click at [629, 424] on div "14 15 16 17 18 19 20 21 22 23 24 25 26 27 28 29 30 31 32 33 helper . build ( "r…" at bounding box center [777, 306] width 365 height 327
click at [764, 298] on div "helper . build ( "rightArrow" ) helper . moveRigth helper . build ( "rightArrow…" at bounding box center [793, 323] width 327 height 360
type textarea "helper.moveDown()"
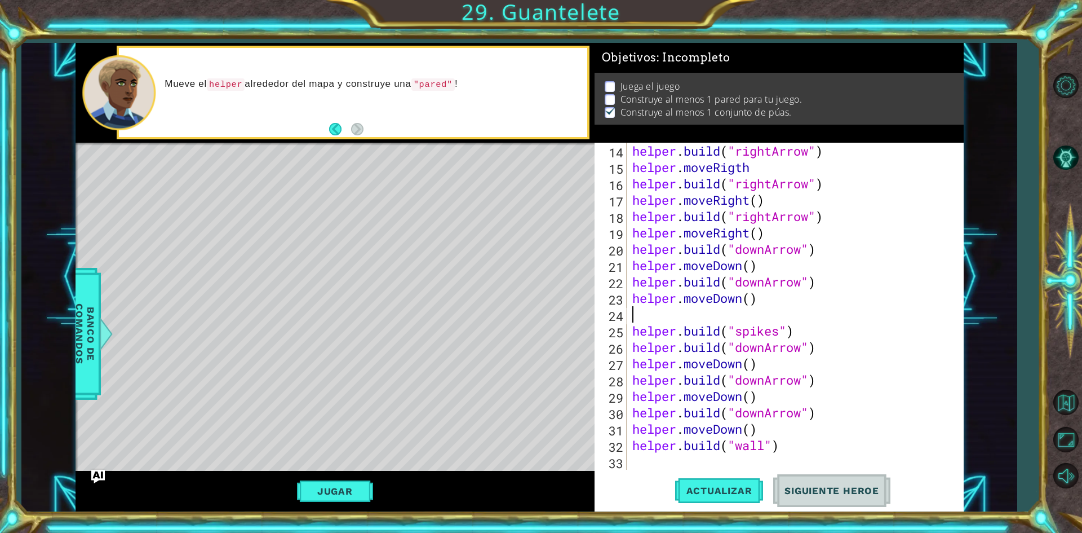
paste textarea "helper.build("wall")"
type textarea "helper.build("wall")"
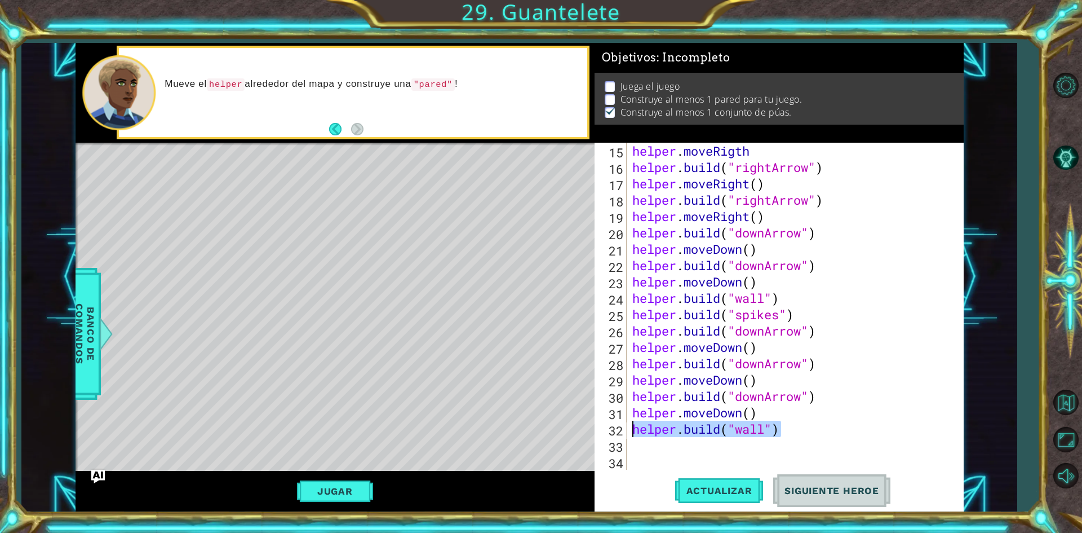
drag, startPoint x: 799, startPoint y: 428, endPoint x: 624, endPoint y: 436, distance: 175.4
click at [624, 436] on div "helper.build("wall") 15 16 17 18 19 20 21 22 23 24 25 26 27 28 29 30 31 32 33 3…" at bounding box center [777, 306] width 365 height 327
click at [716, 490] on span "Actualizar" at bounding box center [719, 490] width 88 height 11
click at [344, 498] on button "Jugar" at bounding box center [335, 490] width 76 height 21
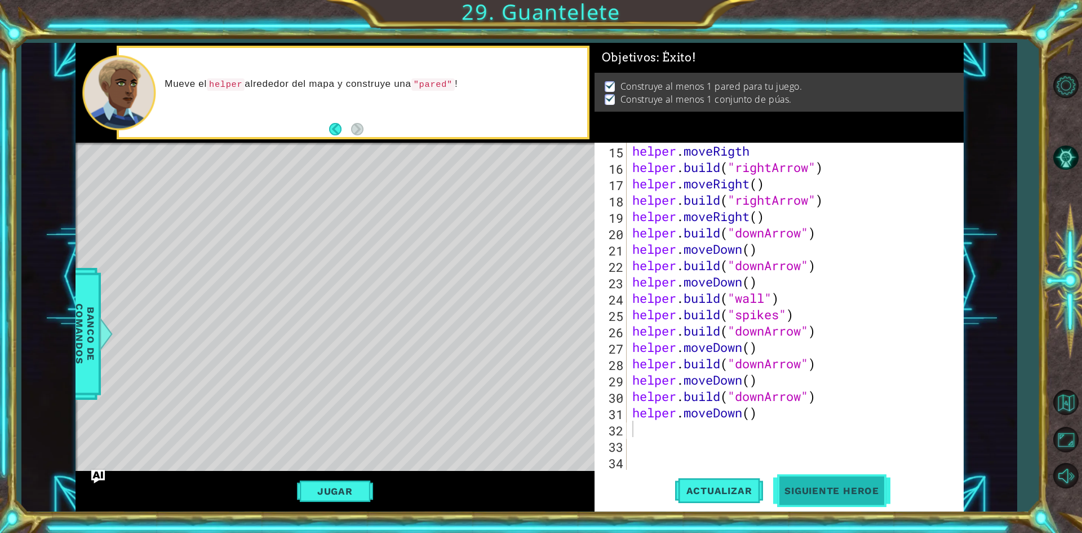
click at [818, 491] on span "Siguiente Heroe" at bounding box center [831, 490] width 117 height 11
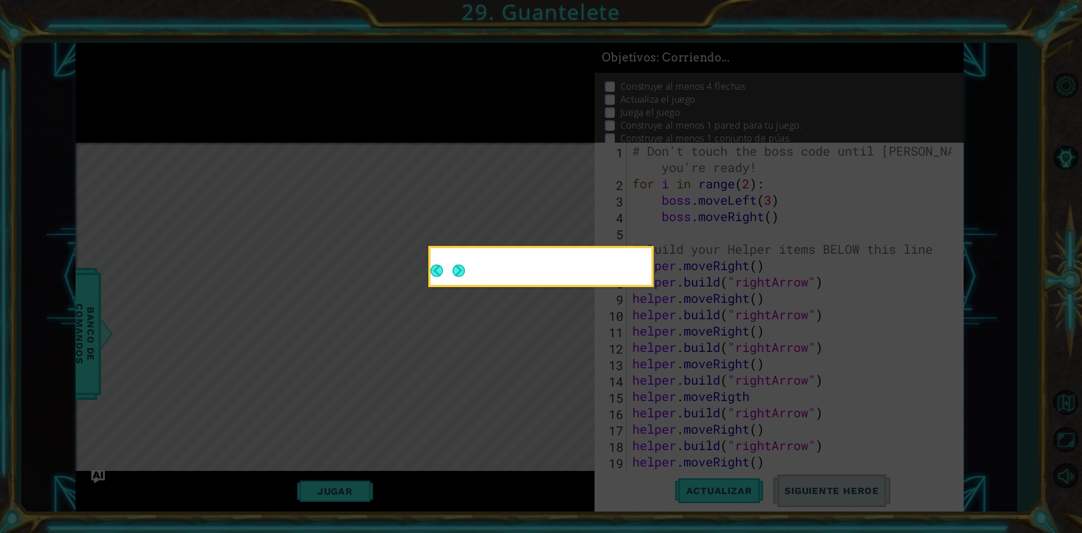
scroll to position [0, 0]
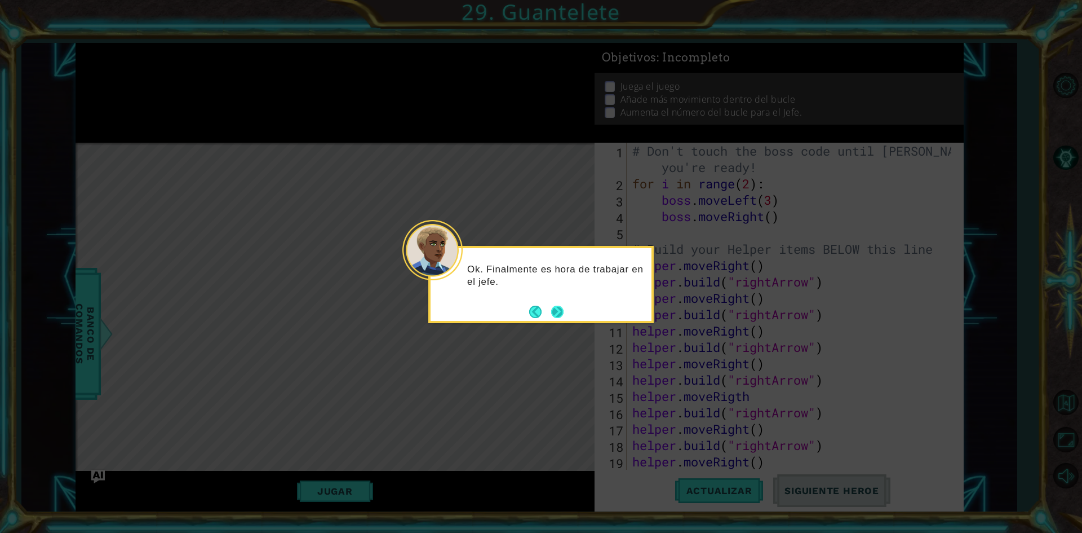
click at [551, 313] on button "Next" at bounding box center [557, 311] width 12 height 12
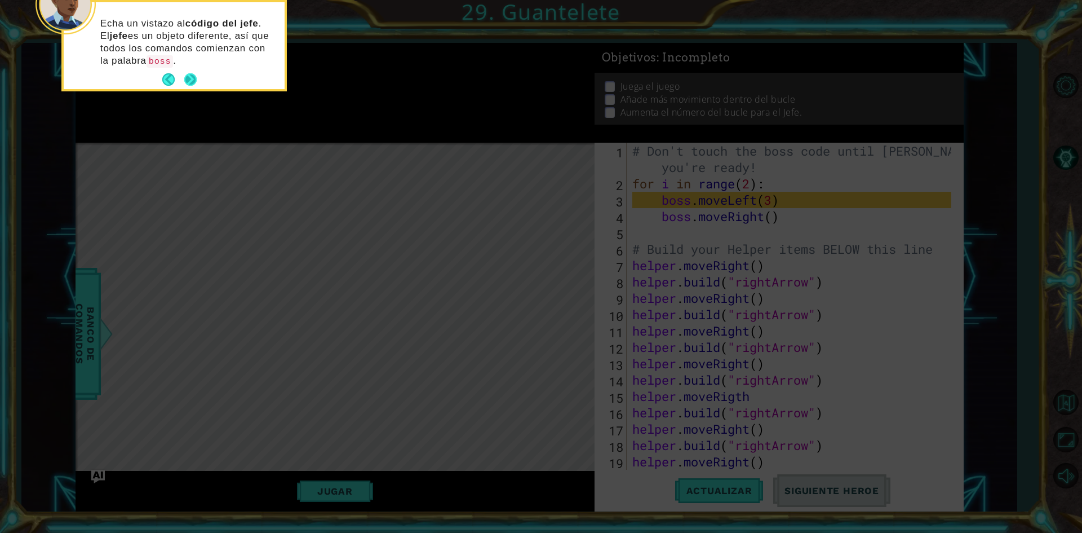
click at [193, 74] on button "Next" at bounding box center [190, 79] width 12 height 12
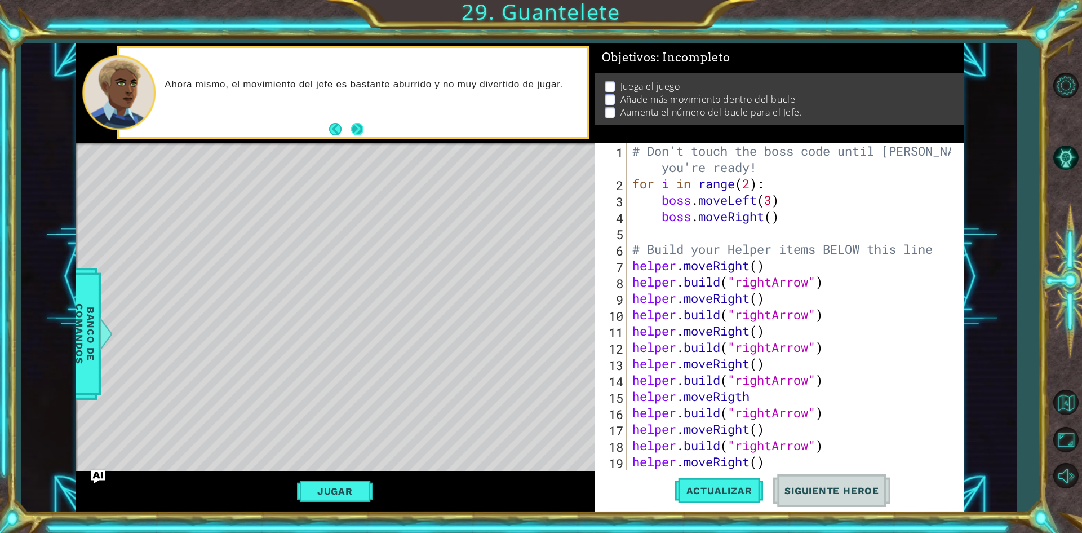
click at [352, 131] on button "Next" at bounding box center [357, 129] width 12 height 12
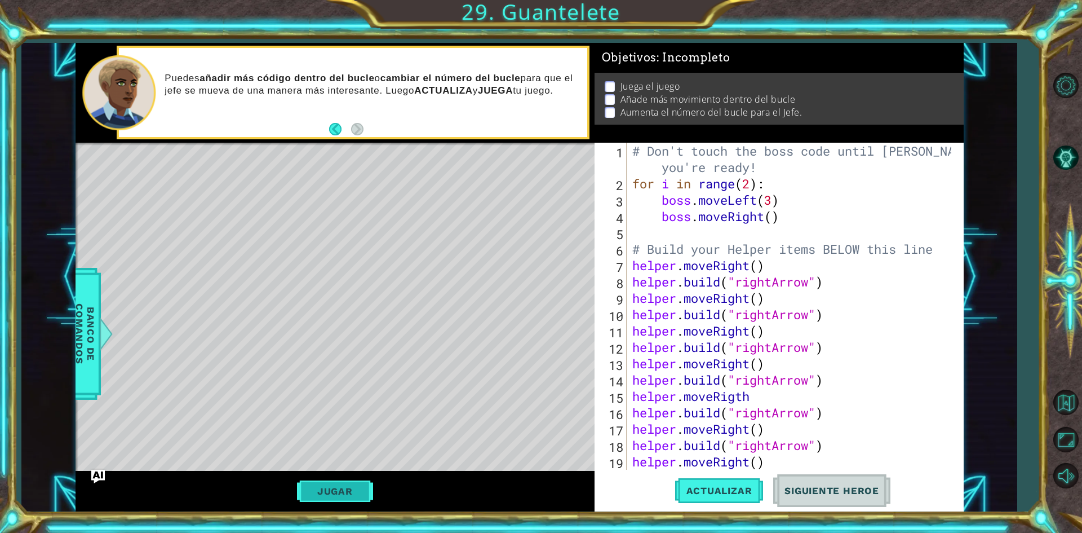
click at [335, 496] on button "Jugar" at bounding box center [335, 490] width 76 height 21
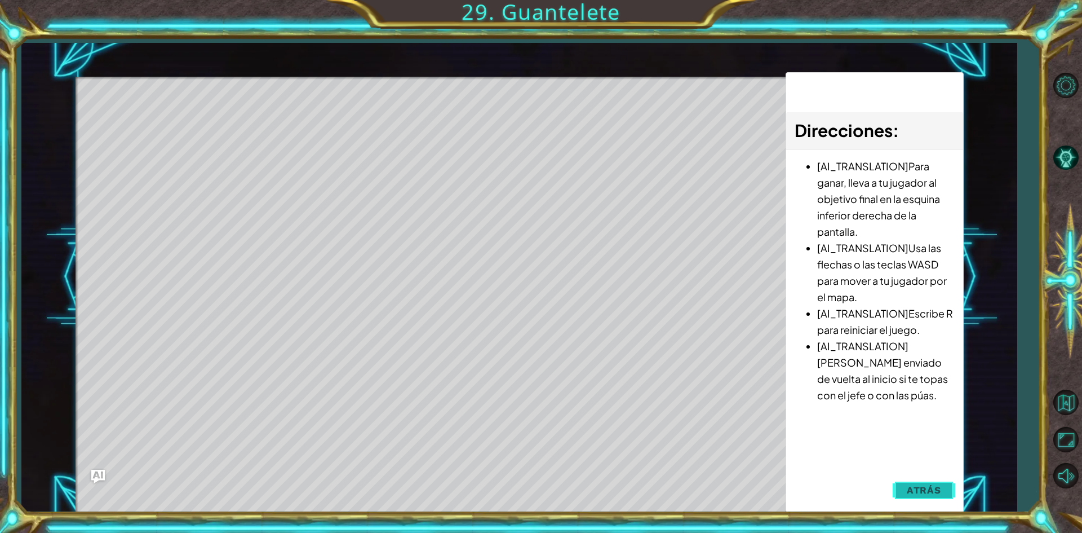
click at [935, 483] on button "Atrás" at bounding box center [924, 489] width 63 height 23
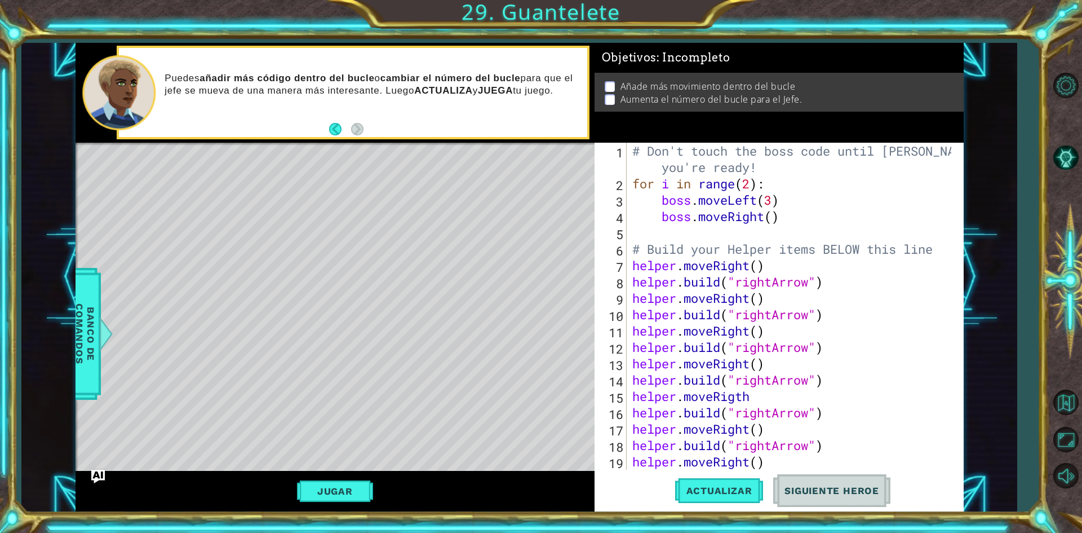
click at [775, 195] on div "# Don't touch the boss code until Vega says you're ready! for i in range ( 2 ) …" at bounding box center [793, 331] width 327 height 376
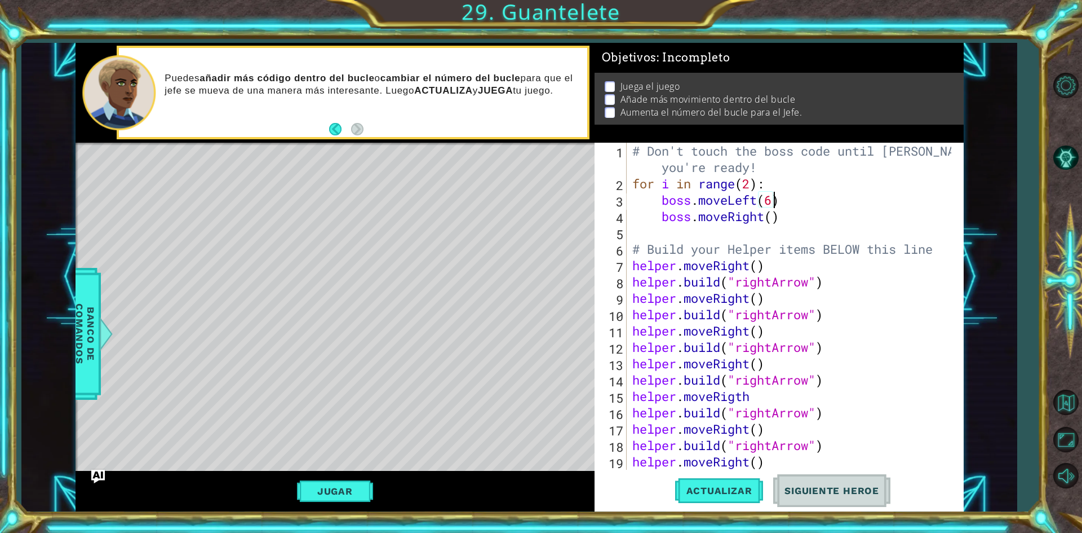
scroll to position [0, 6]
click at [773, 223] on div "# Don't touch the boss code until Vega says you're ready! for i in range ( 2 ) …" at bounding box center [793, 331] width 327 height 376
type textarea "boss.moveRight(6)"
click at [710, 232] on div "# Don't touch the boss code until Vega says you're ready! for i in range ( 2 ) …" at bounding box center [793, 331] width 327 height 376
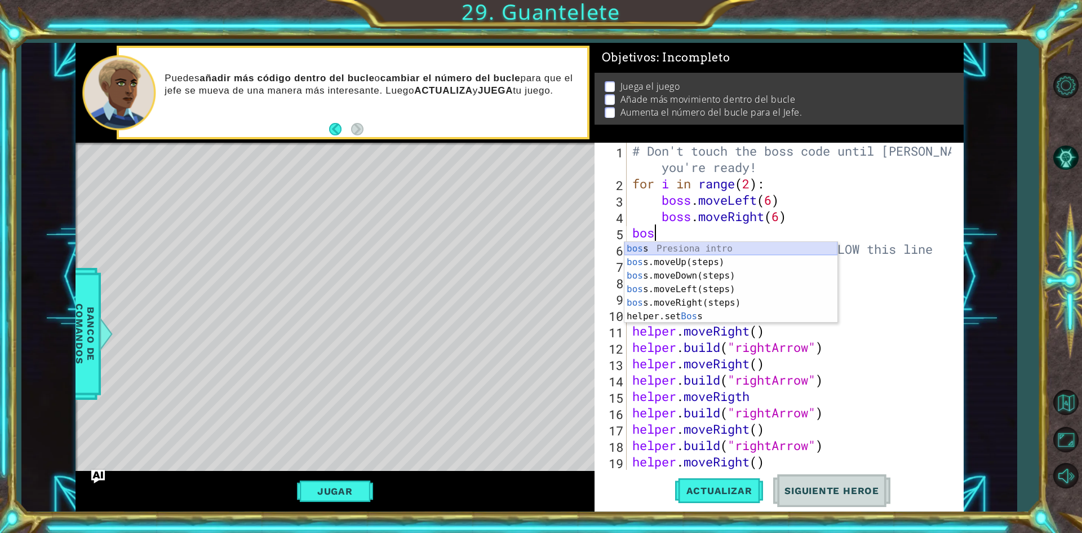
type textarea "boss"
click at [726, 258] on div "boss Presiona intro boss .moveUp(steps) Presiona intro boss .moveDown(steps) Pr…" at bounding box center [730, 296] width 213 height 108
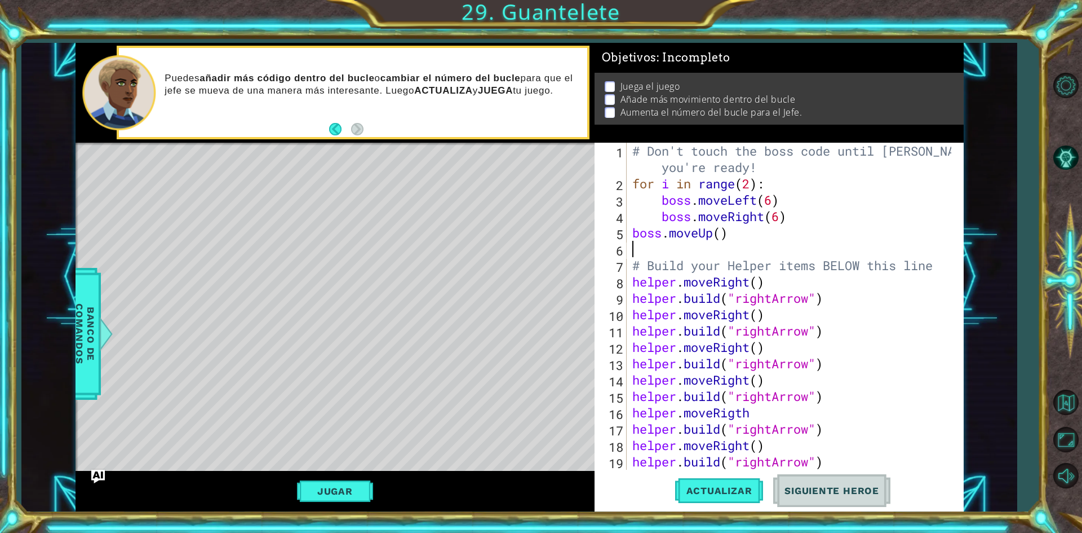
scroll to position [0, 0]
click at [720, 232] on div "# Don't touch the boss code until Vega says you're ready! for i in range ( 2 ) …" at bounding box center [793, 331] width 327 height 376
click at [736, 485] on span "Actualizar" at bounding box center [719, 490] width 88 height 11
click at [365, 489] on button "Jugar" at bounding box center [335, 490] width 76 height 21
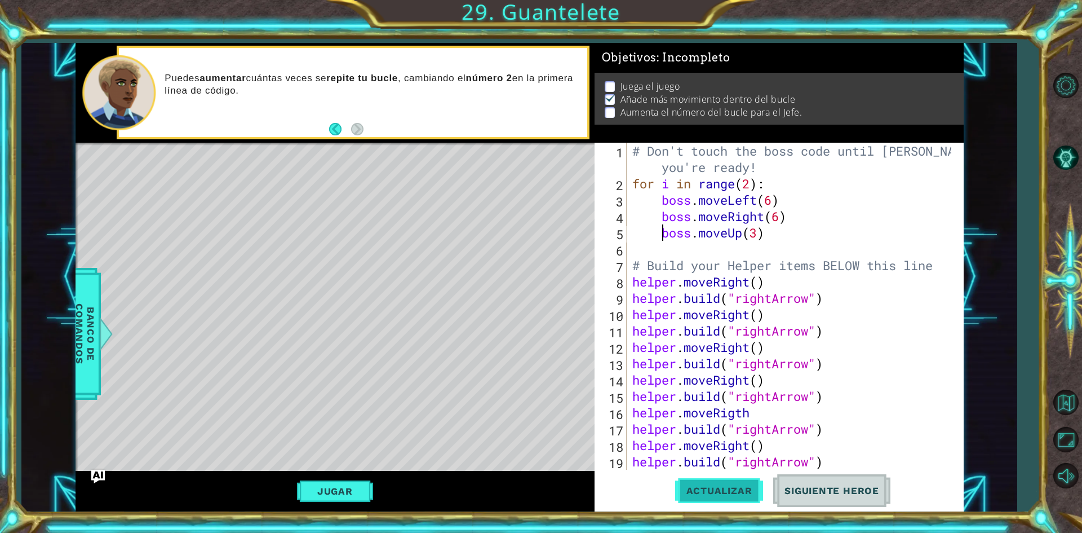
click at [746, 483] on button "Actualizar" at bounding box center [719, 490] width 88 height 37
click at [750, 181] on div "# Don't touch the boss code until Vega says you're ready! for i in range ( 2 ) …" at bounding box center [793, 331] width 327 height 376
type textarea "for i in range(4):"
click at [692, 486] on span "Actualizar" at bounding box center [719, 490] width 88 height 11
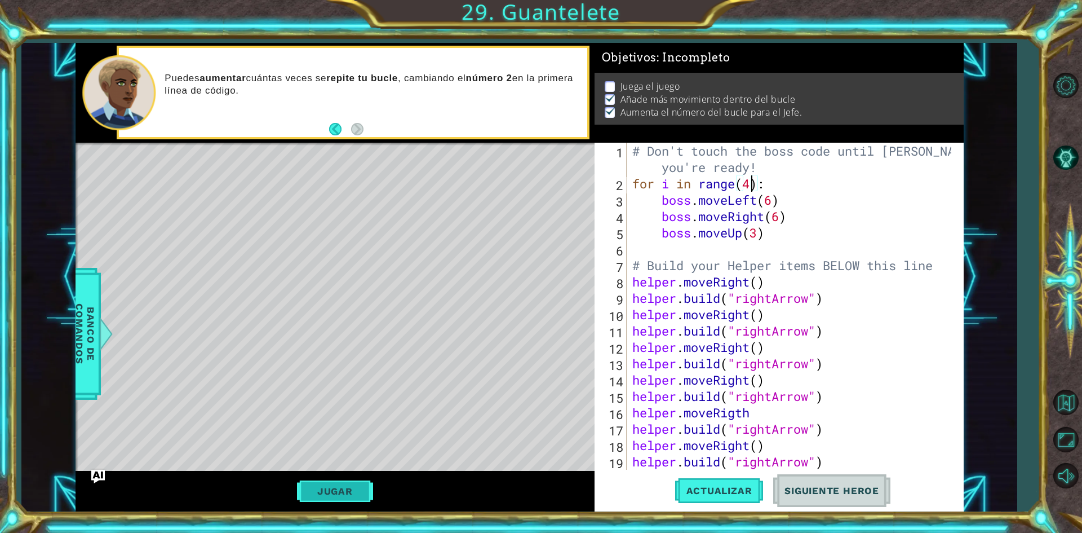
click at [304, 487] on button "Jugar" at bounding box center [335, 490] width 76 height 21
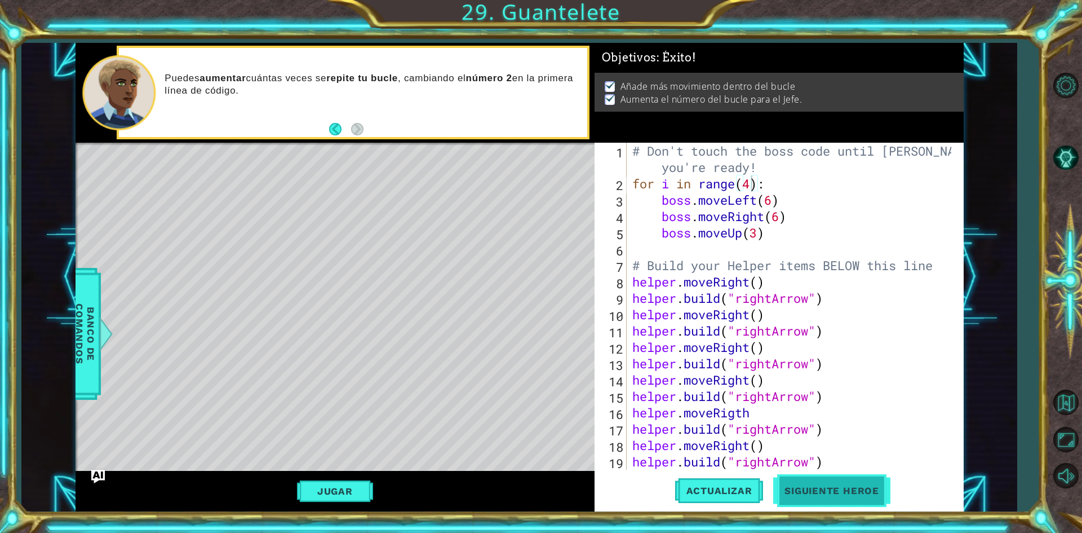
click at [840, 481] on button "Siguiente Heroe" at bounding box center [831, 490] width 117 height 37
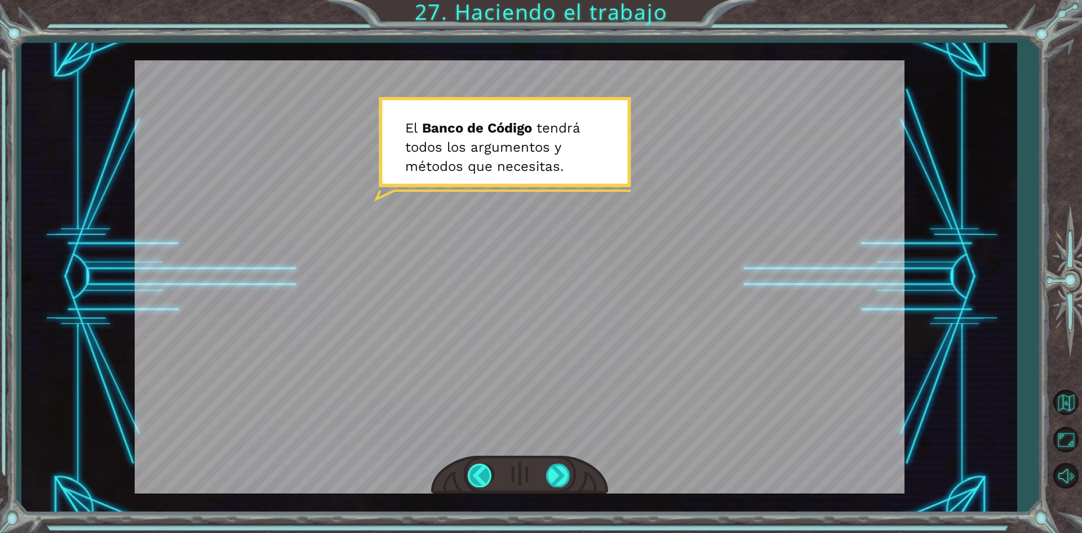
click at [482, 477] on div at bounding box center [480, 474] width 25 height 23
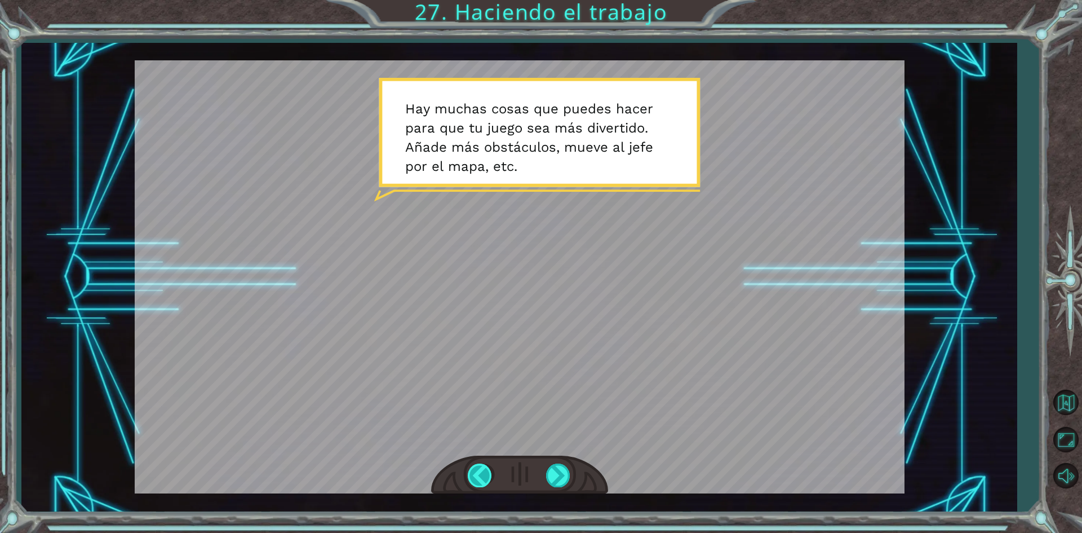
click at [482, 477] on div at bounding box center [480, 474] width 25 height 23
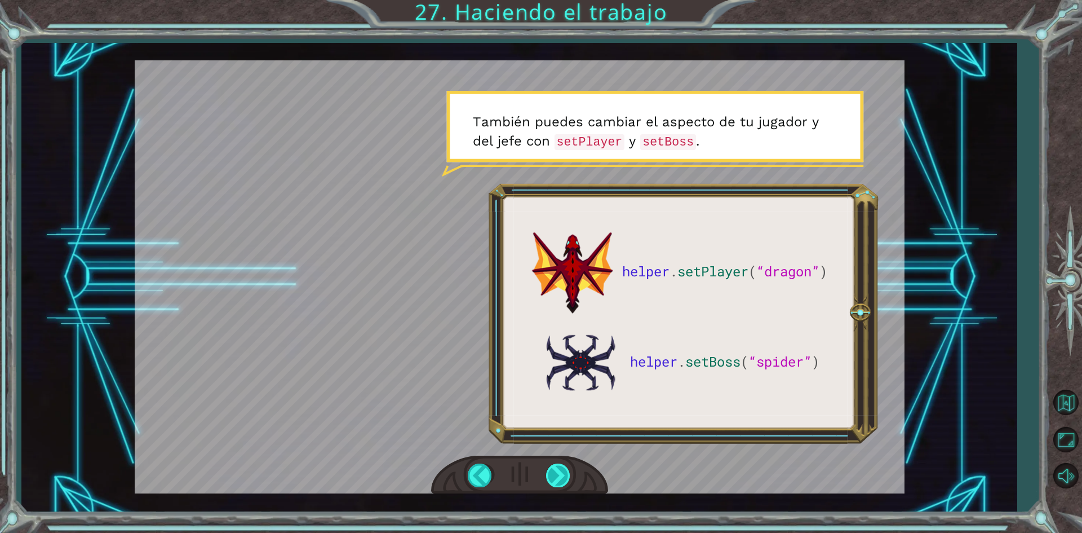
click at [569, 476] on div at bounding box center [558, 474] width 25 height 23
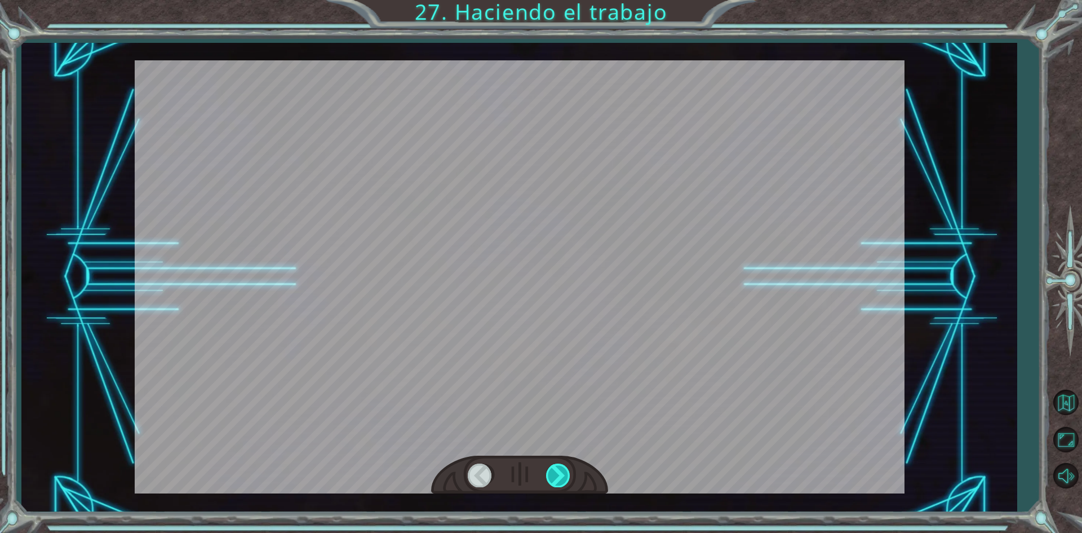
click at [569, 476] on div at bounding box center [558, 474] width 25 height 23
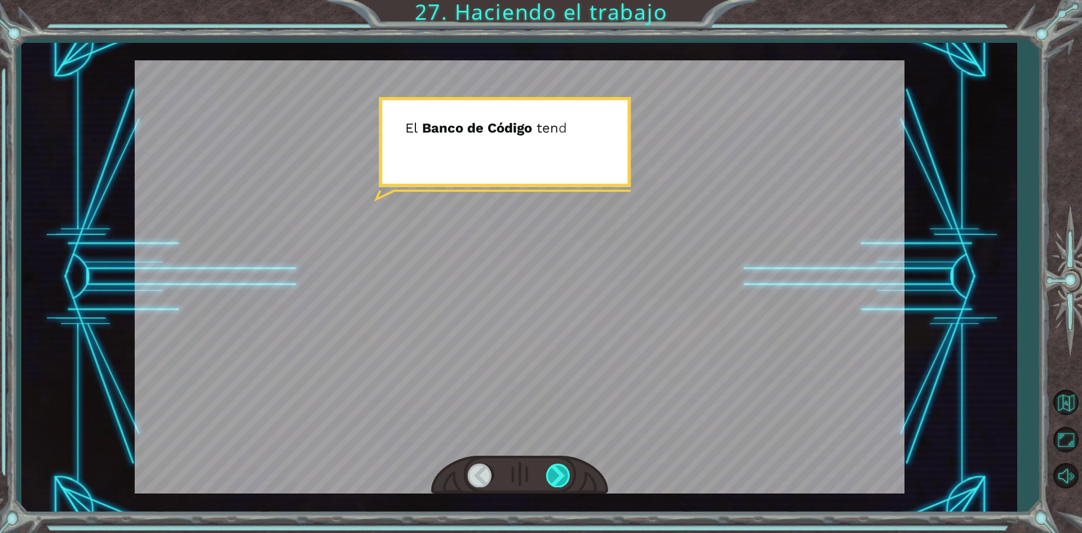
click at [558, 473] on div at bounding box center [558, 474] width 25 height 23
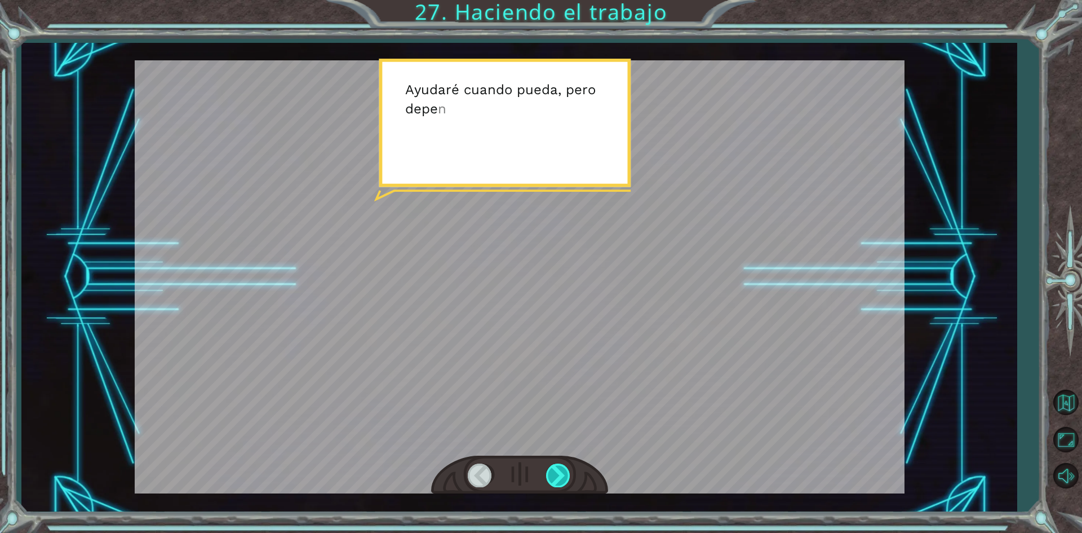
click at [552, 470] on div at bounding box center [558, 474] width 25 height 23
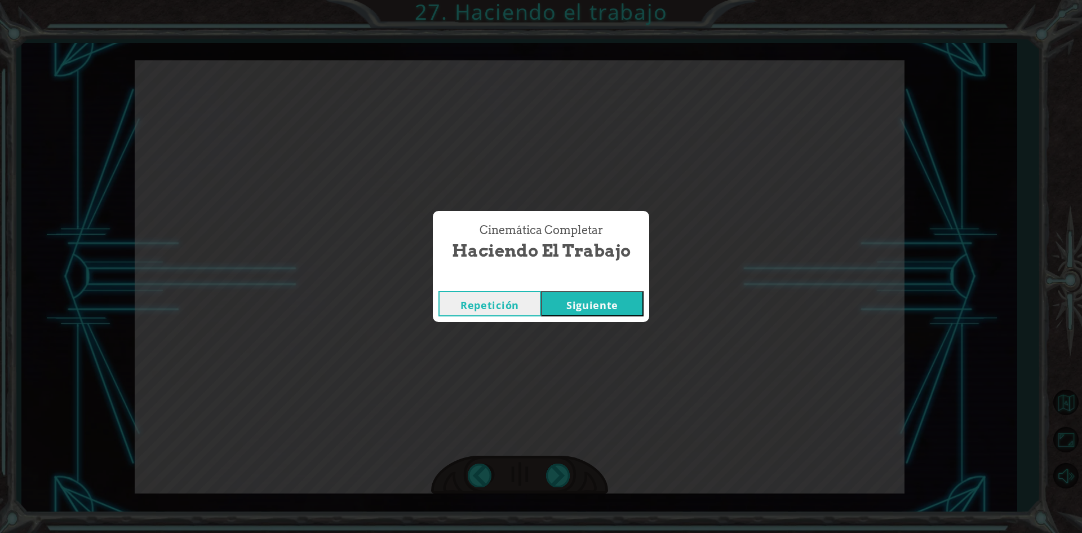
click at [553, 314] on button "Siguiente" at bounding box center [592, 303] width 103 height 25
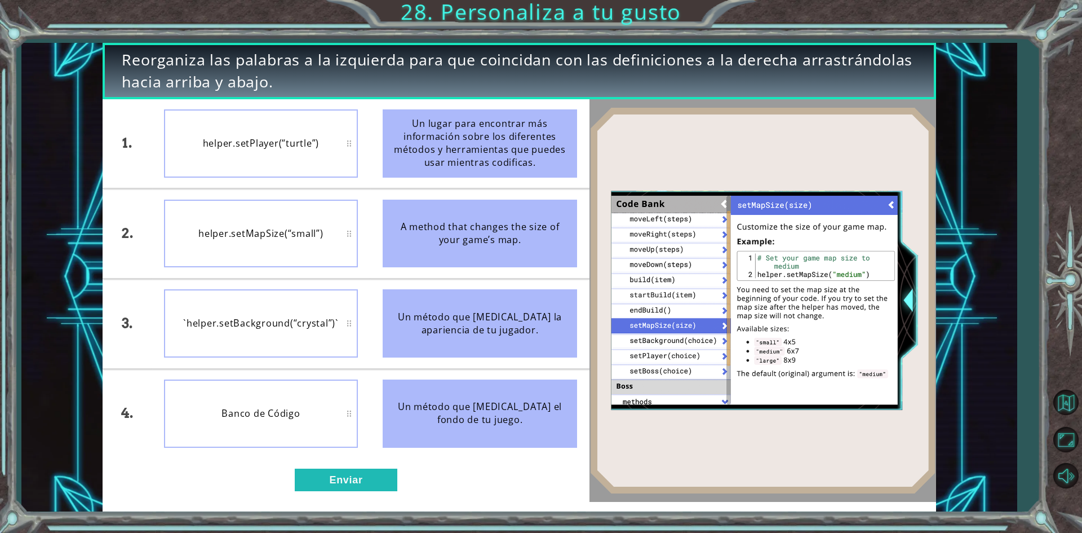
drag, startPoint x: 453, startPoint y: 155, endPoint x: 249, endPoint y: 156, distance: 204.0
click at [249, 156] on div "1. 2. 3. 4. helper.setPlayer(“turtle”) helper.setMapSize(“small”) `helper.setBa…" at bounding box center [346, 278] width 486 height 359
click at [301, 150] on div "helper.setPlayer(“turtle”)" at bounding box center [261, 143] width 194 height 68
click at [417, 224] on div "A method that changes the size of your game’s map." at bounding box center [480, 233] width 194 height 68
click at [374, 481] on button "Enviar" at bounding box center [346, 479] width 103 height 23
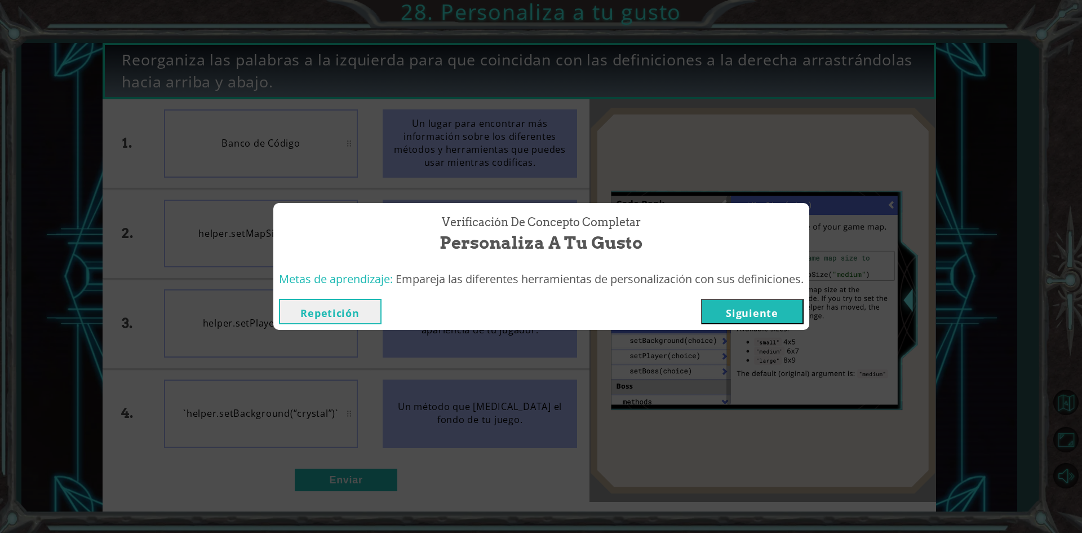
click at [777, 311] on button "Siguiente" at bounding box center [752, 311] width 103 height 25
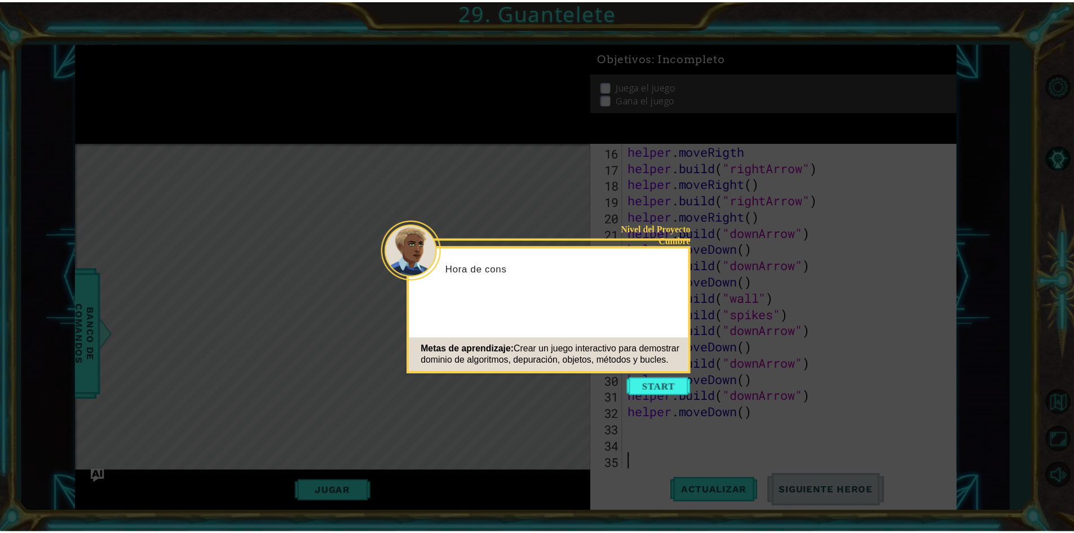
scroll to position [261, 0]
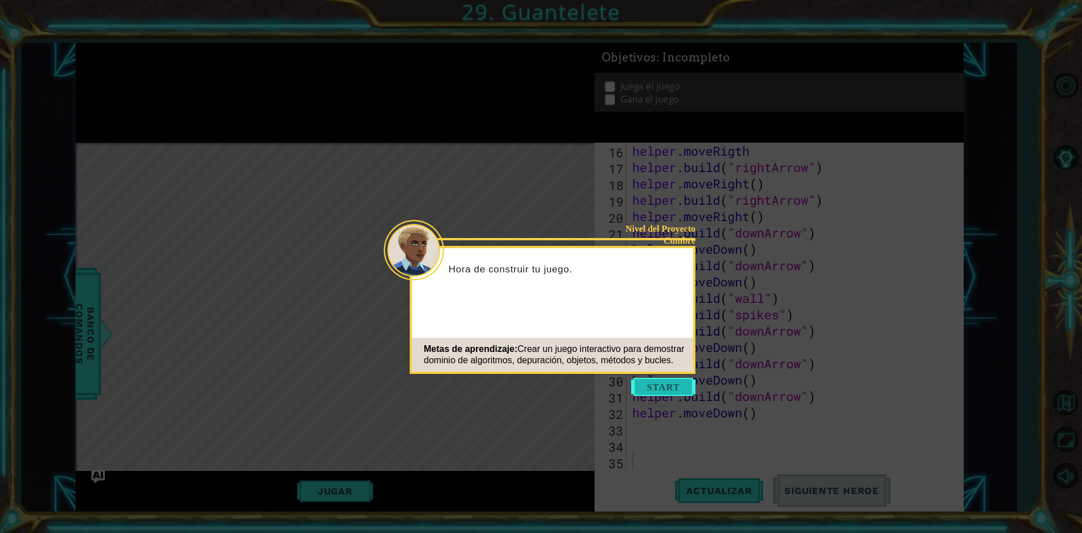
click at [686, 388] on button "Start" at bounding box center [663, 387] width 64 height 18
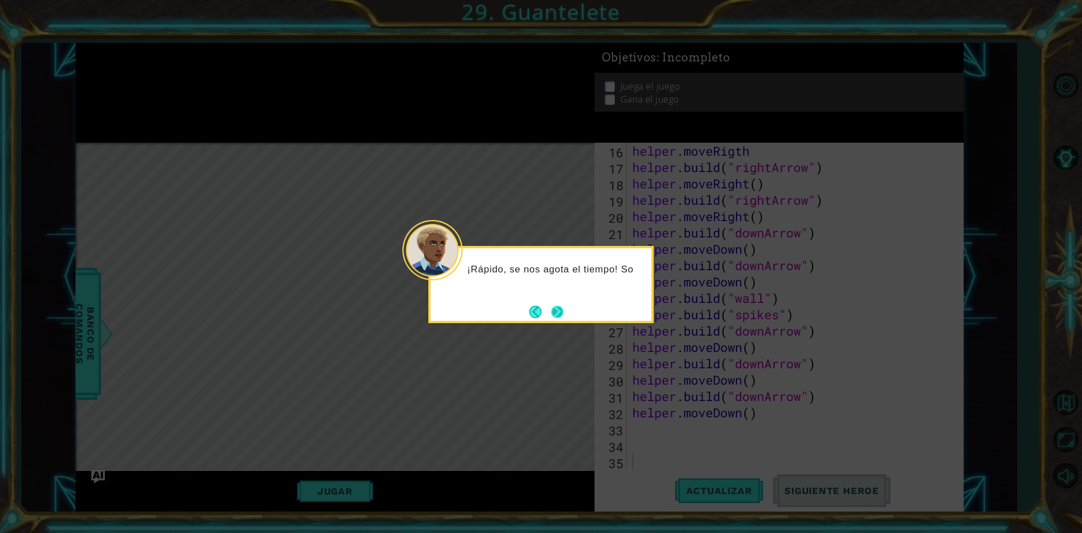
click at [555, 306] on button "Next" at bounding box center [557, 311] width 12 height 12
click at [561, 305] on button "Next" at bounding box center [557, 311] width 12 height 12
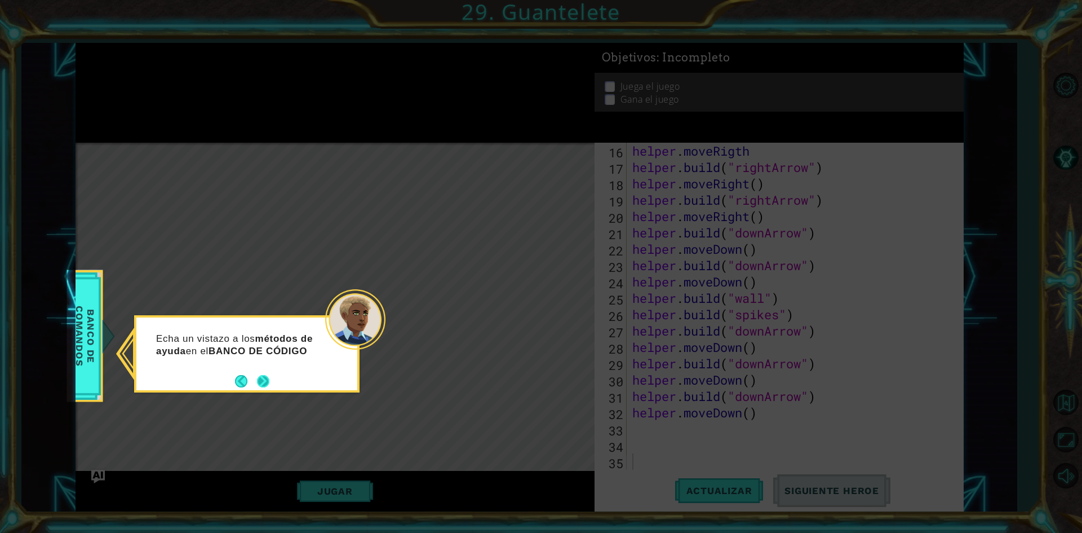
click at [264, 375] on button "Next" at bounding box center [263, 381] width 12 height 12
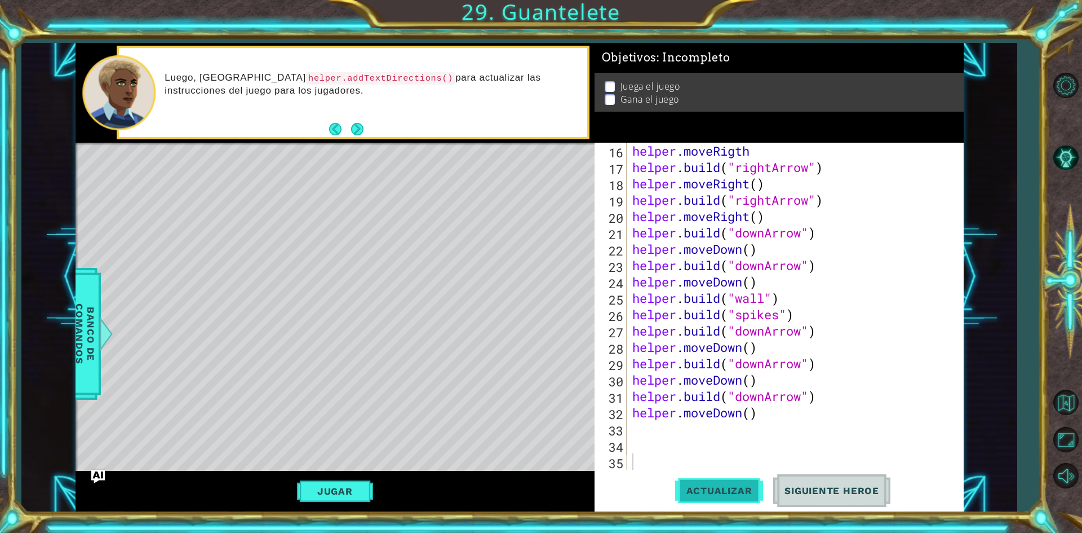
click at [703, 486] on span "Actualizar" at bounding box center [719, 490] width 88 height 11
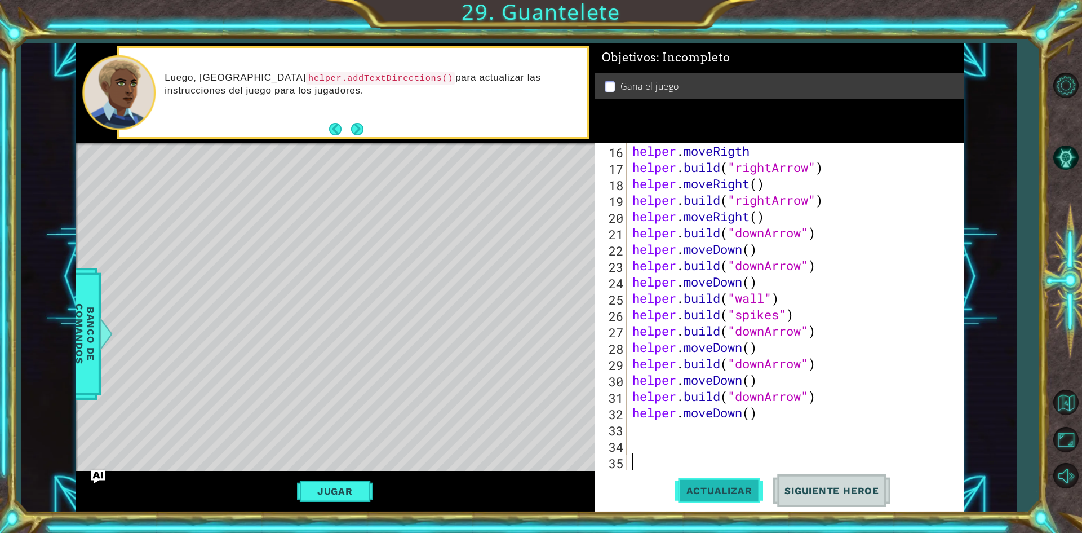
click at [732, 489] on span "Actualizar" at bounding box center [719, 490] width 88 height 11
click at [355, 487] on button "Jugar" at bounding box center [335, 490] width 76 height 21
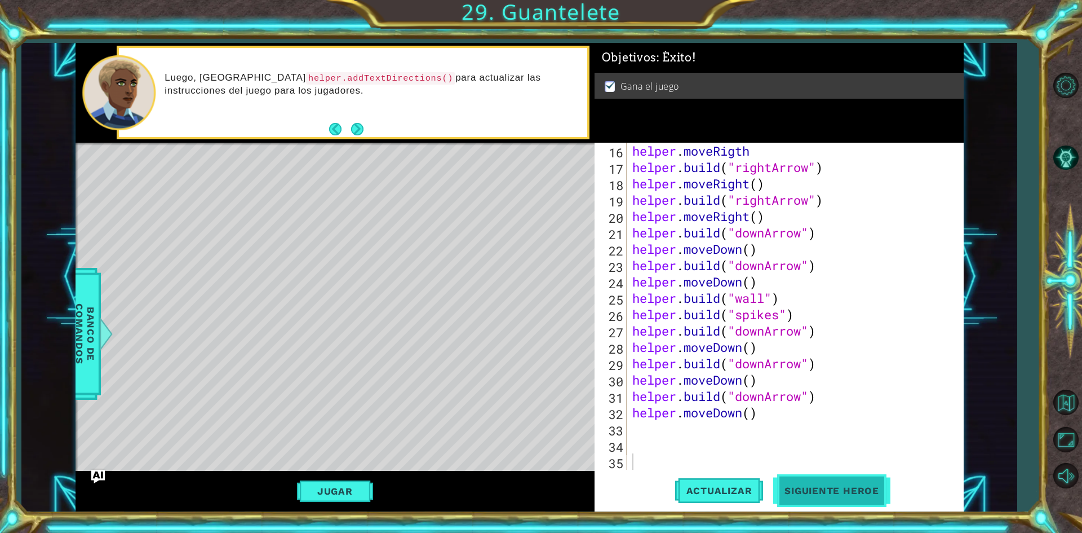
click at [872, 485] on span "Siguiente Heroe" at bounding box center [831, 490] width 117 height 11
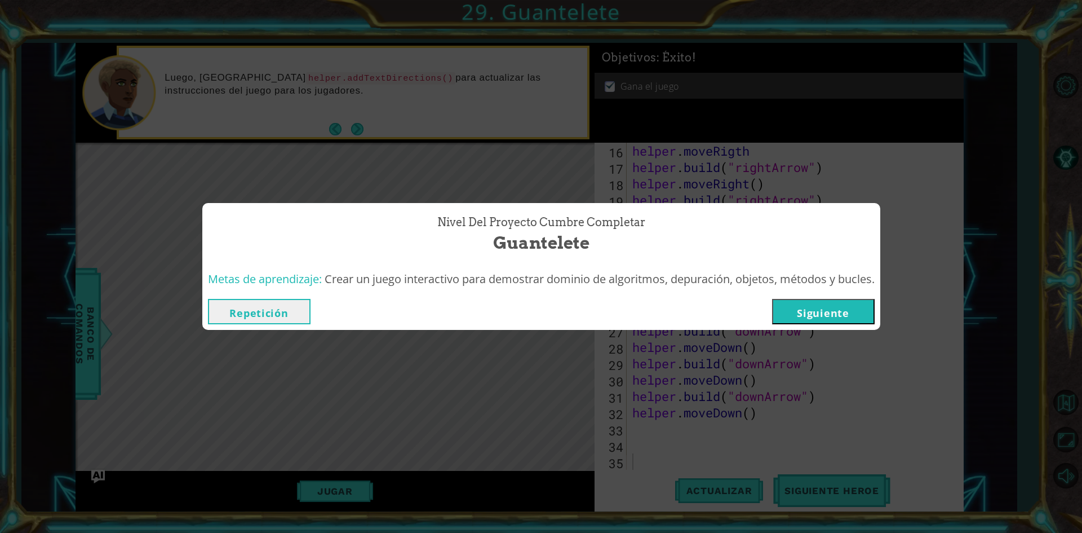
click at [831, 306] on button "Siguiente" at bounding box center [823, 311] width 103 height 25
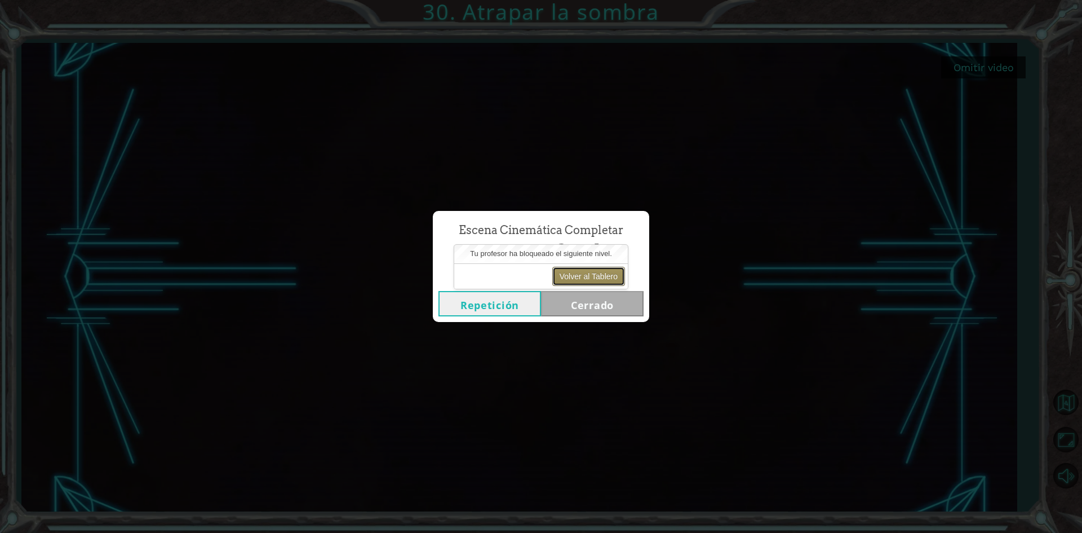
click at [602, 276] on button "Volver al Tablero" at bounding box center [588, 276] width 73 height 19
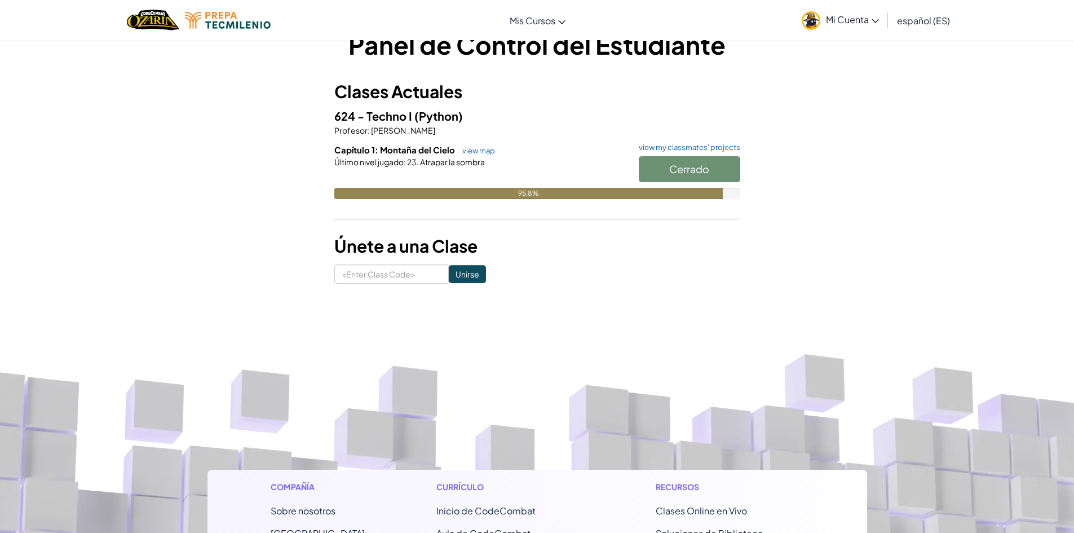
scroll to position [56, 0]
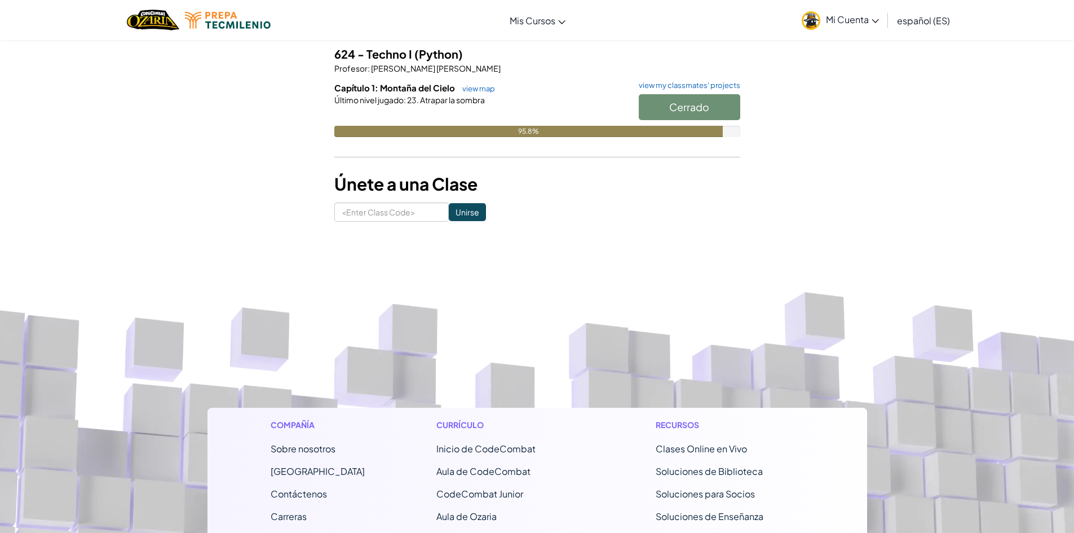
scroll to position [56, 0]
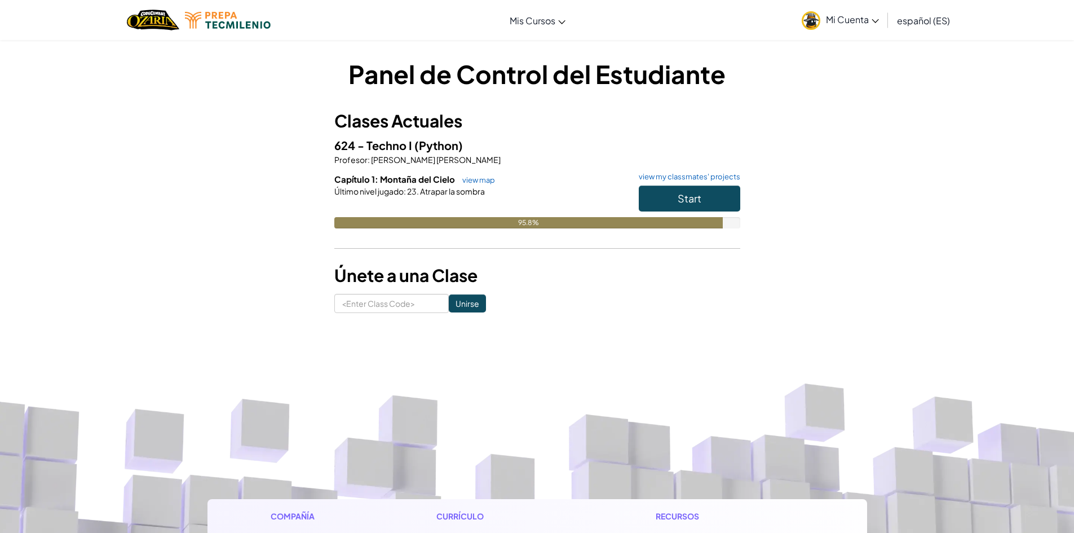
click at [664, 184] on h6 "Capítulo 1: Montaña del Cielo view map view my classmates' projects" at bounding box center [537, 179] width 406 height 12
click at [664, 185] on h6 "Capítulo 1: Montaña del Cielo view map view my classmates' projects" at bounding box center [537, 179] width 406 height 12
click at [669, 194] on button "Start" at bounding box center [688, 198] width 101 height 26
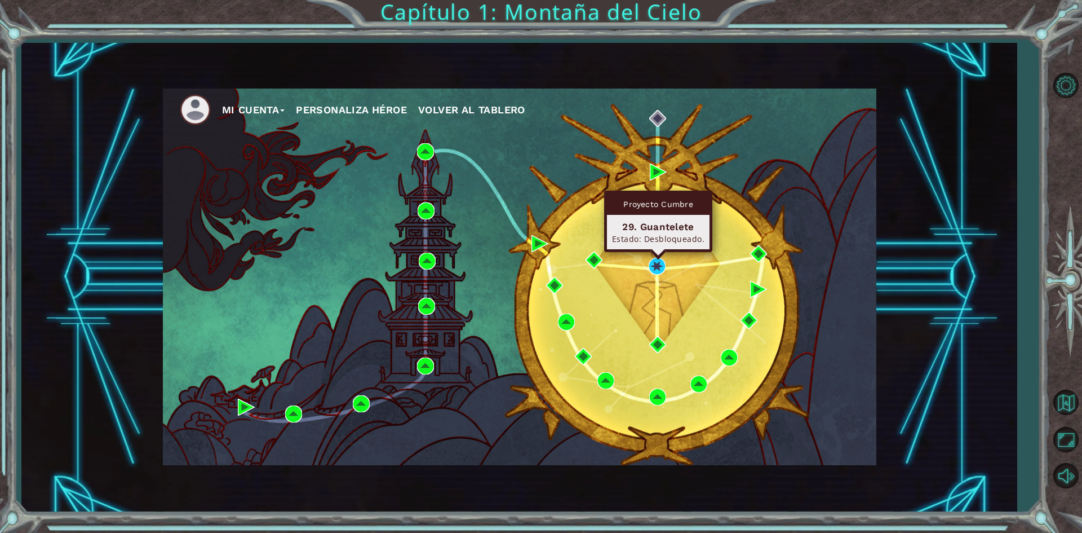
click at [655, 252] on div "Proyecto Cumbre 29. Guantelete Estado: Desbloqueado." at bounding box center [658, 220] width 108 height 61
click at [655, 267] on img at bounding box center [657, 266] width 17 height 17
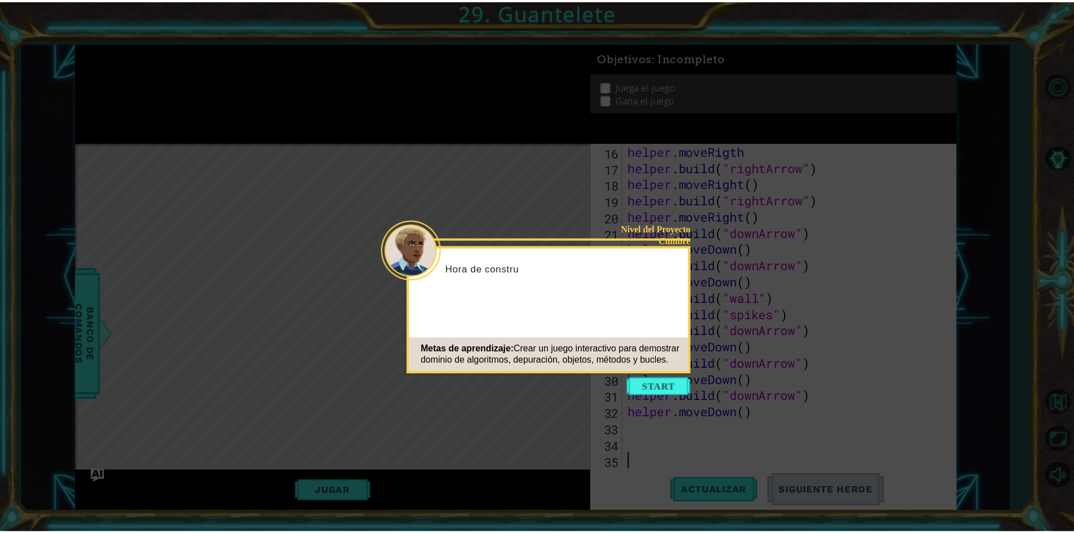
scroll to position [261, 0]
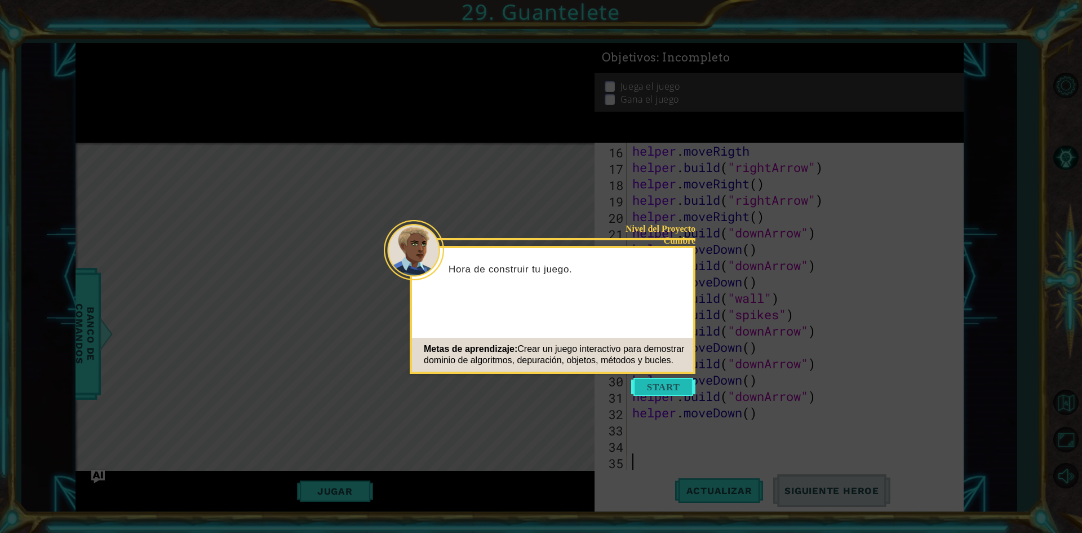
click at [684, 386] on button "Start" at bounding box center [663, 387] width 64 height 18
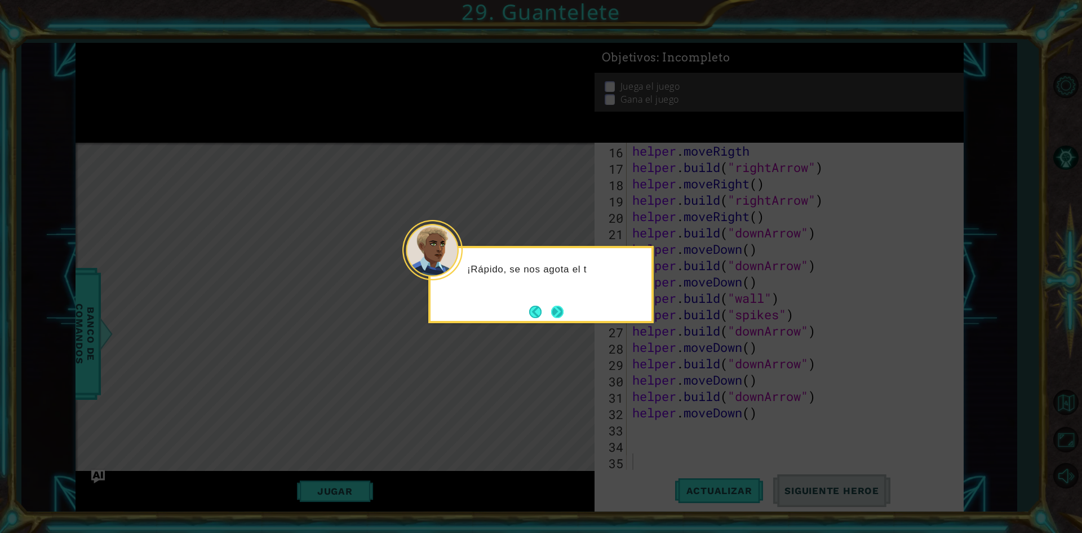
click at [565, 314] on button "Next" at bounding box center [557, 311] width 15 height 15
click at [565, 314] on div at bounding box center [540, 284] width 225 height 77
click at [561, 311] on button "Next" at bounding box center [557, 311] width 12 height 12
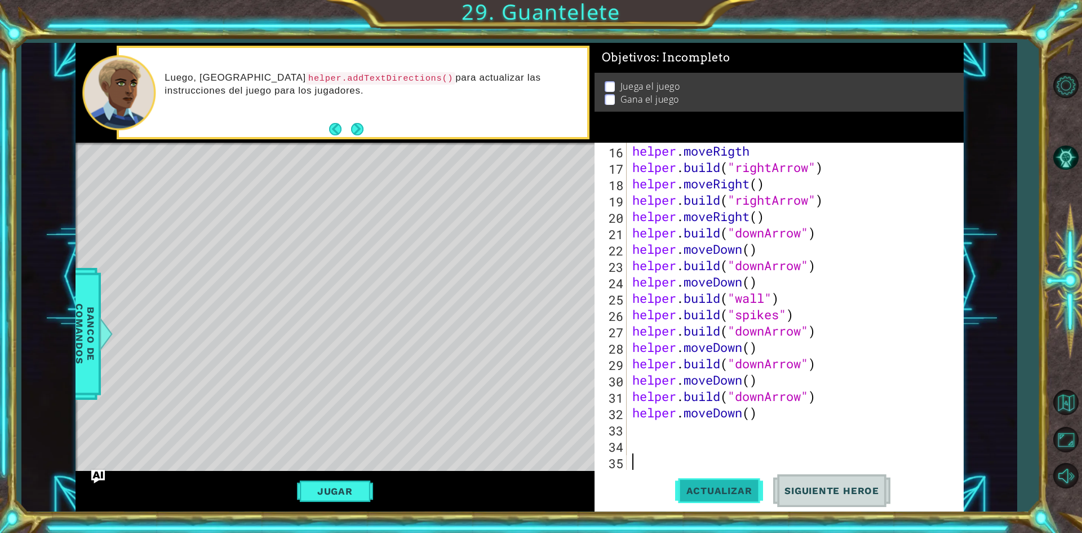
click at [727, 487] on span "Actualizar" at bounding box center [719, 490] width 88 height 11
click at [348, 485] on button "Jugar" at bounding box center [335, 490] width 76 height 21
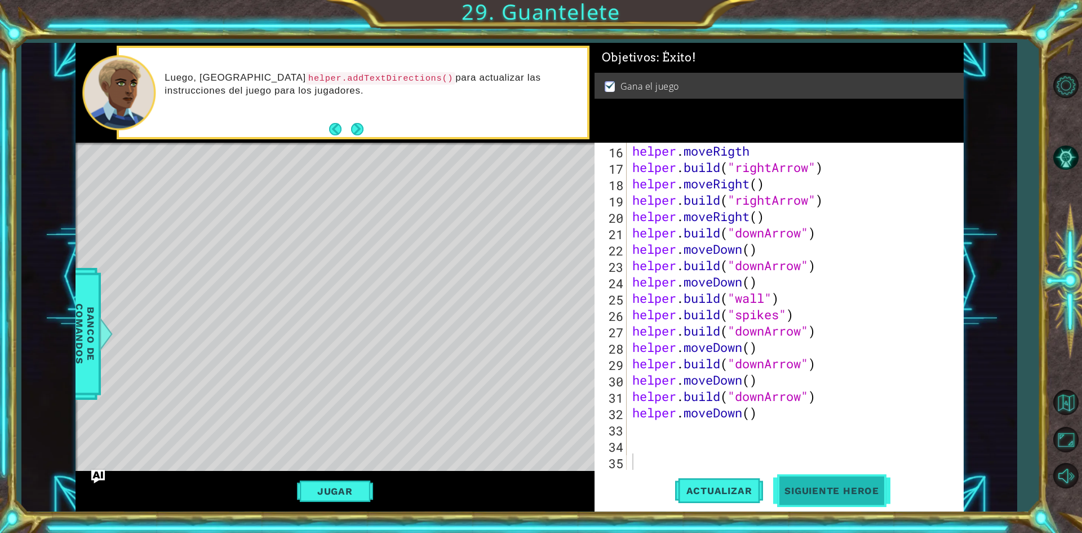
click at [813, 497] on span "Siguiente Heroe" at bounding box center [831, 491] width 117 height 11
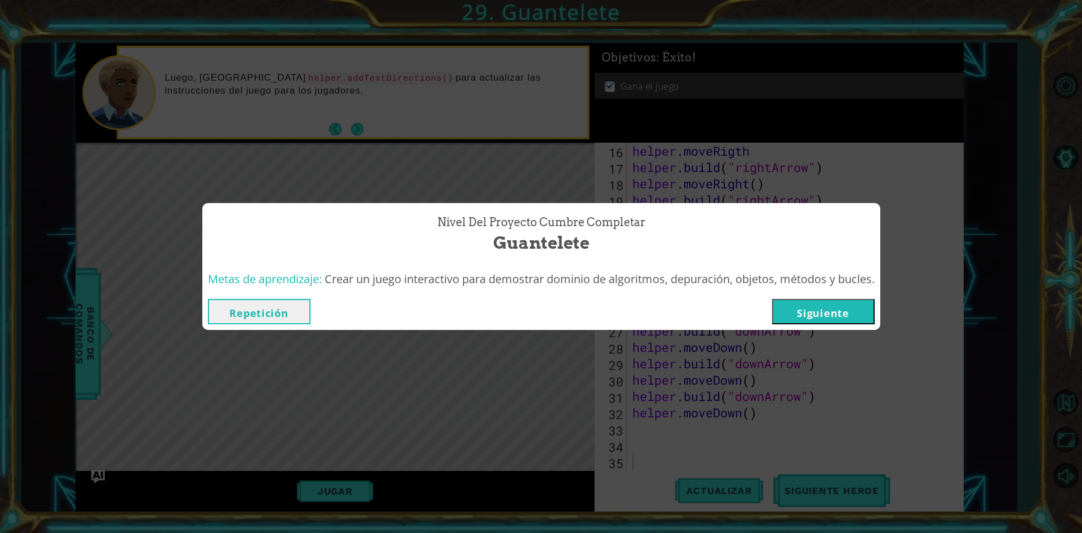
click at [862, 311] on button "Siguiente" at bounding box center [823, 311] width 103 height 25
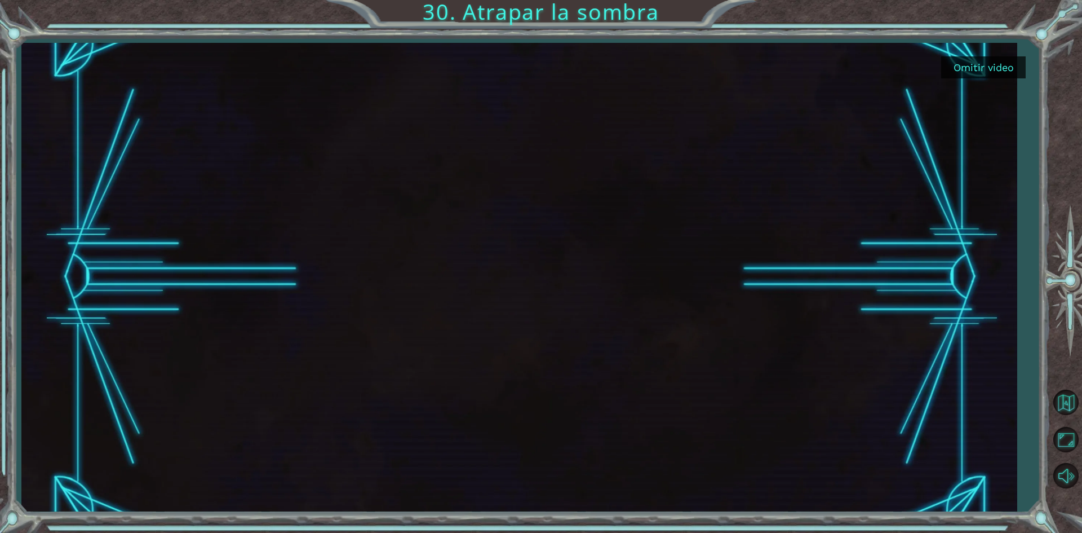
click at [968, 70] on button "Omitir video" at bounding box center [983, 67] width 85 height 22
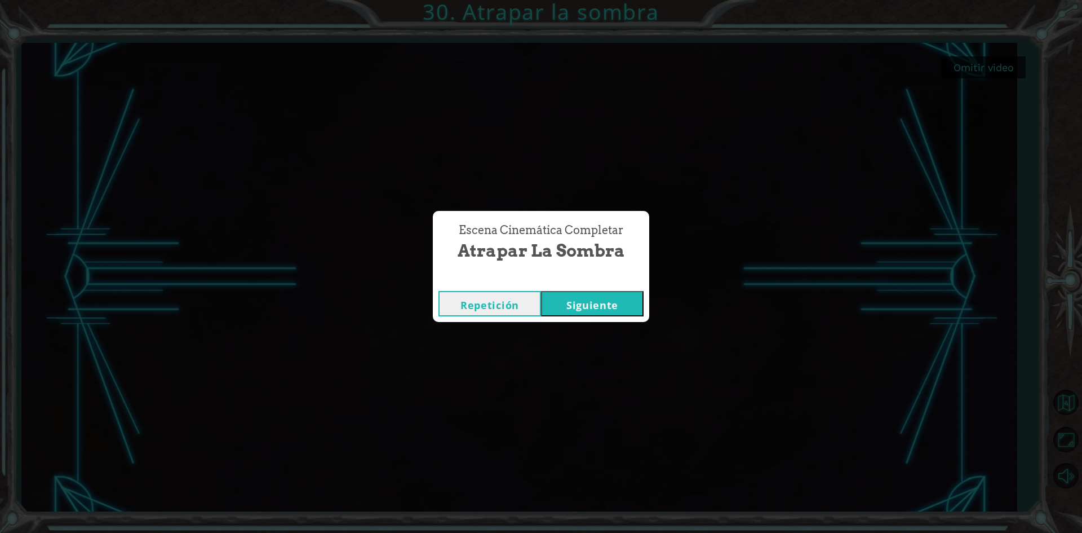
click at [627, 294] on button "Siguiente" at bounding box center [592, 303] width 103 height 25
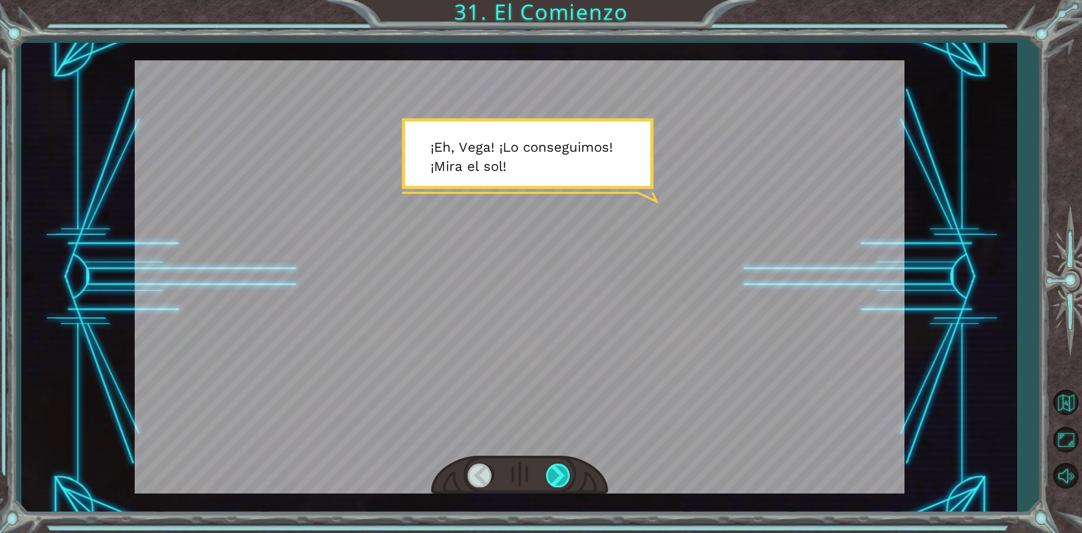
click at [555, 475] on div at bounding box center [558, 474] width 25 height 23
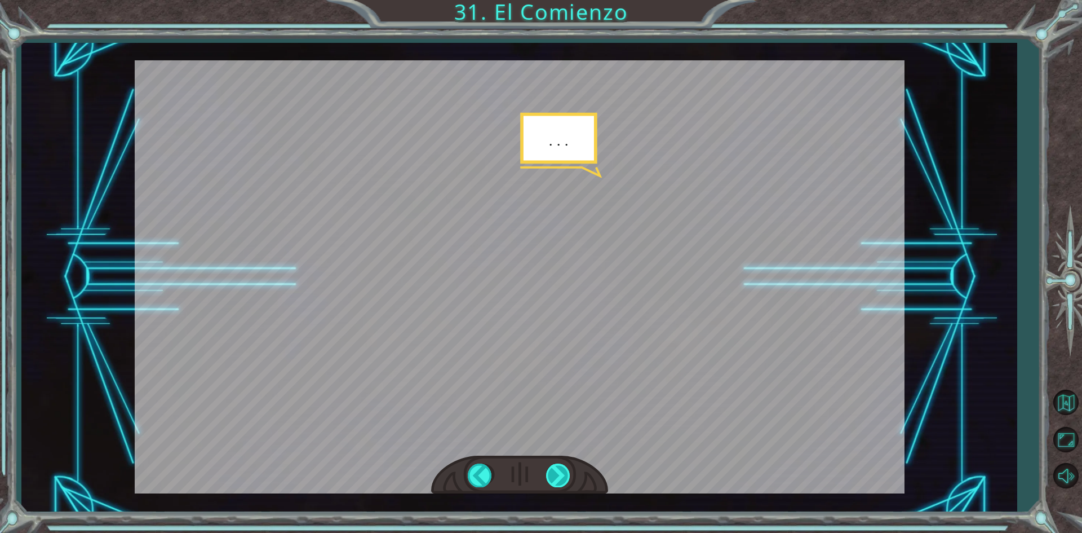
click at [552, 471] on div at bounding box center [558, 474] width 25 height 23
click at [553, 470] on div at bounding box center [558, 474] width 25 height 23
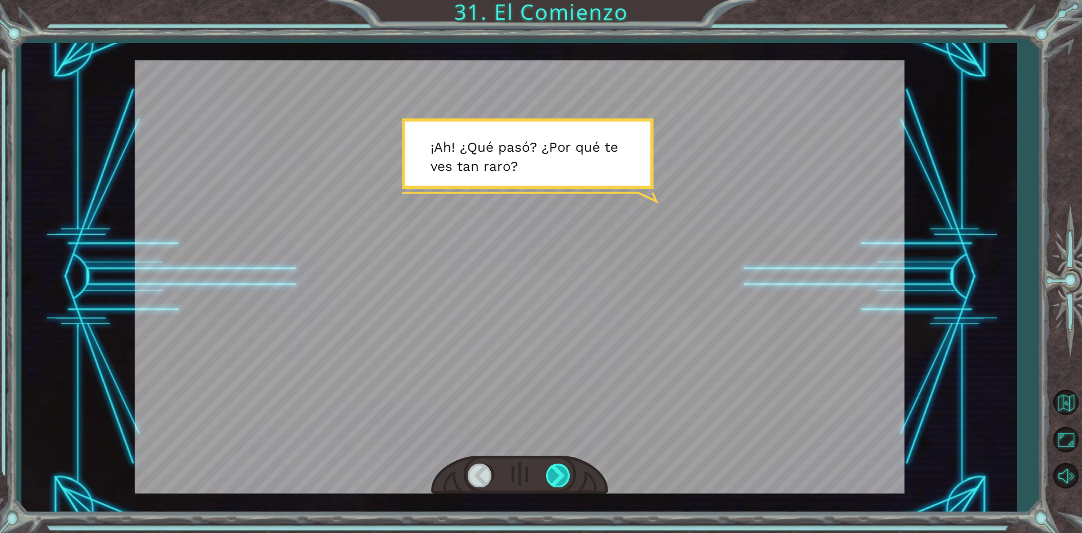
click at [567, 486] on div at bounding box center [558, 474] width 25 height 23
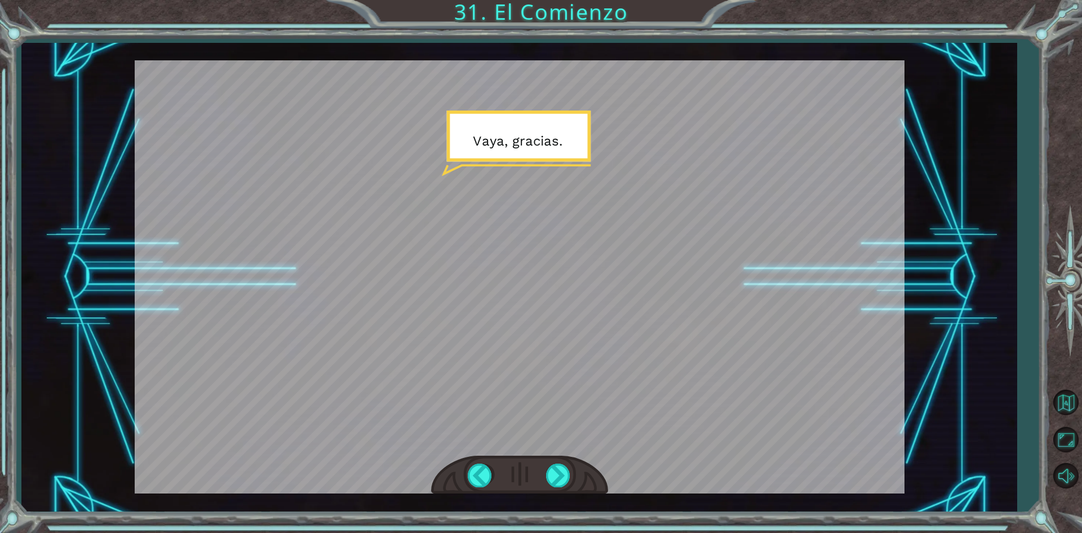
click at [549, 362] on div at bounding box center [520, 276] width 770 height 433
click at [557, 466] on div at bounding box center [558, 474] width 25 height 23
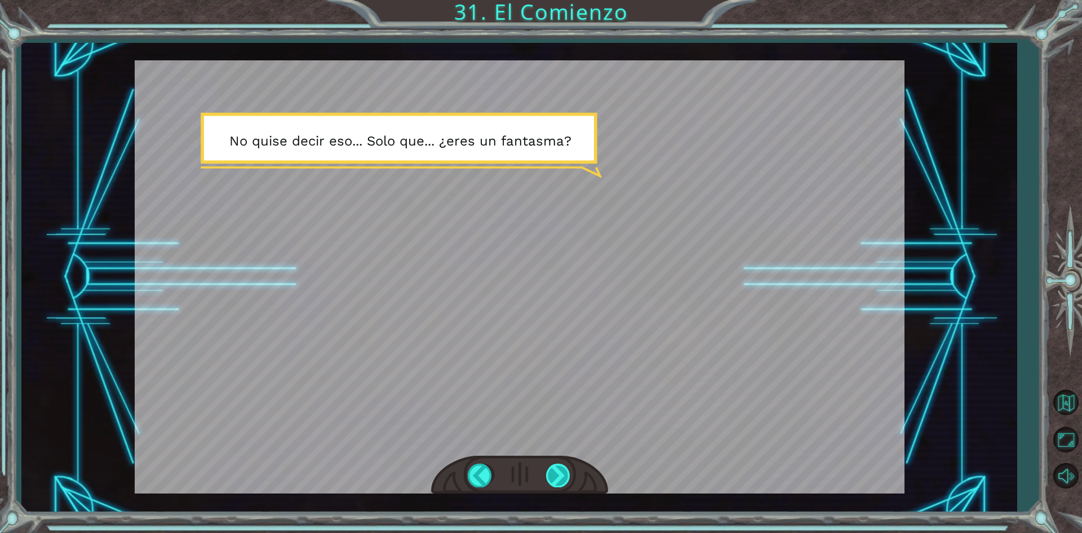
click at [556, 480] on div at bounding box center [558, 474] width 25 height 23
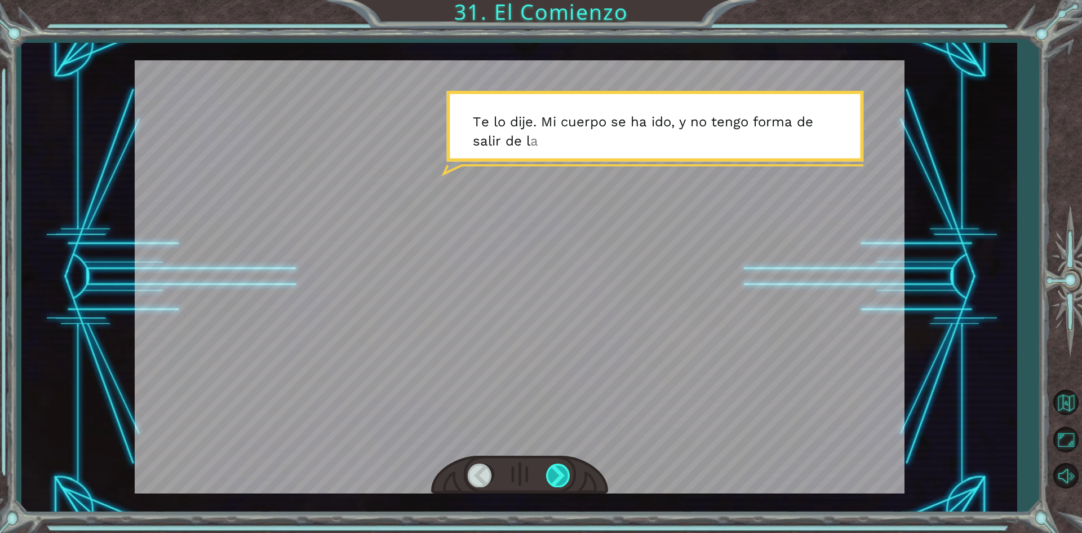
click at [556, 480] on div at bounding box center [558, 474] width 25 height 23
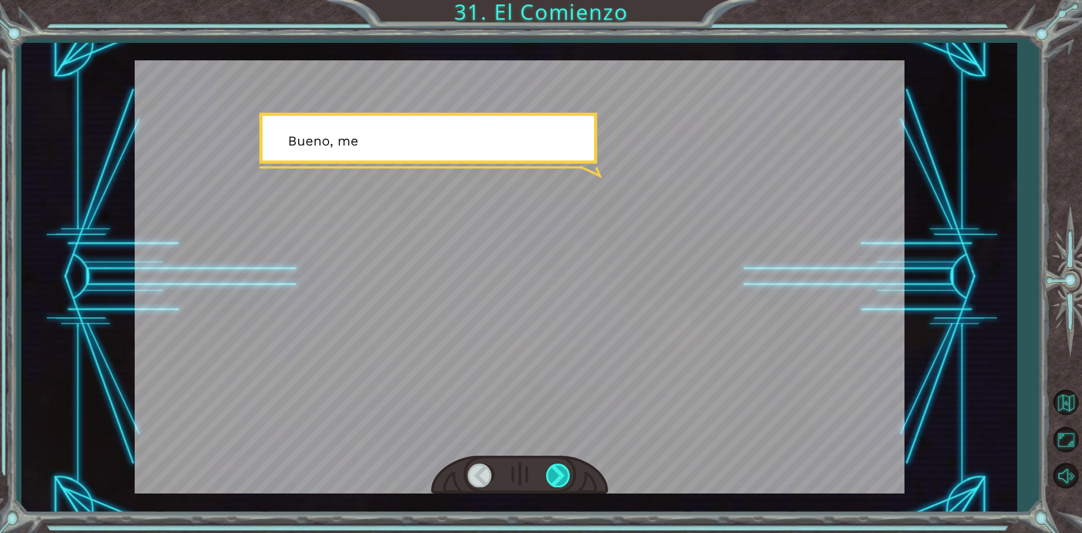
click at [556, 480] on div at bounding box center [558, 474] width 25 height 23
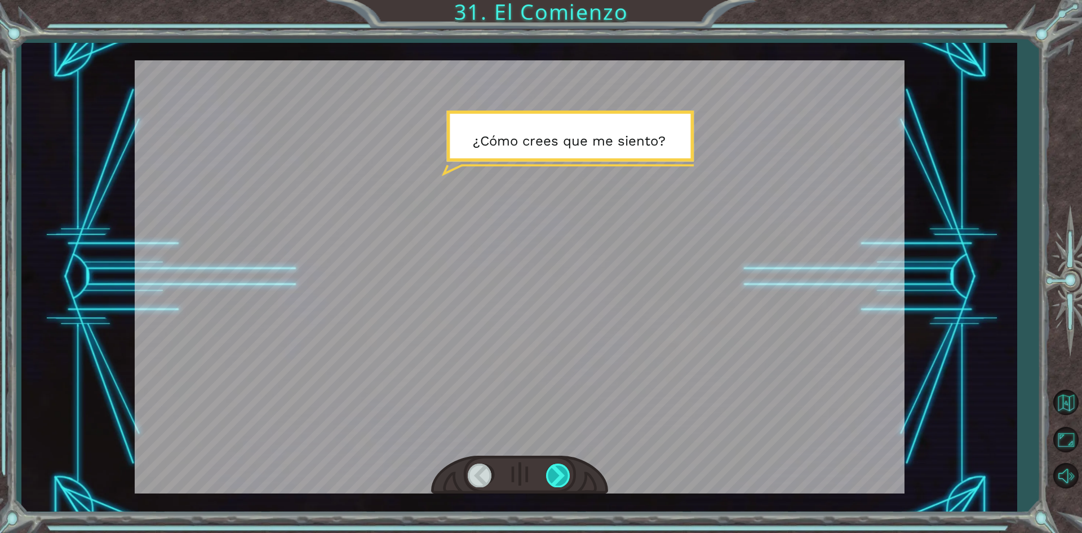
click at [556, 480] on div at bounding box center [558, 474] width 25 height 23
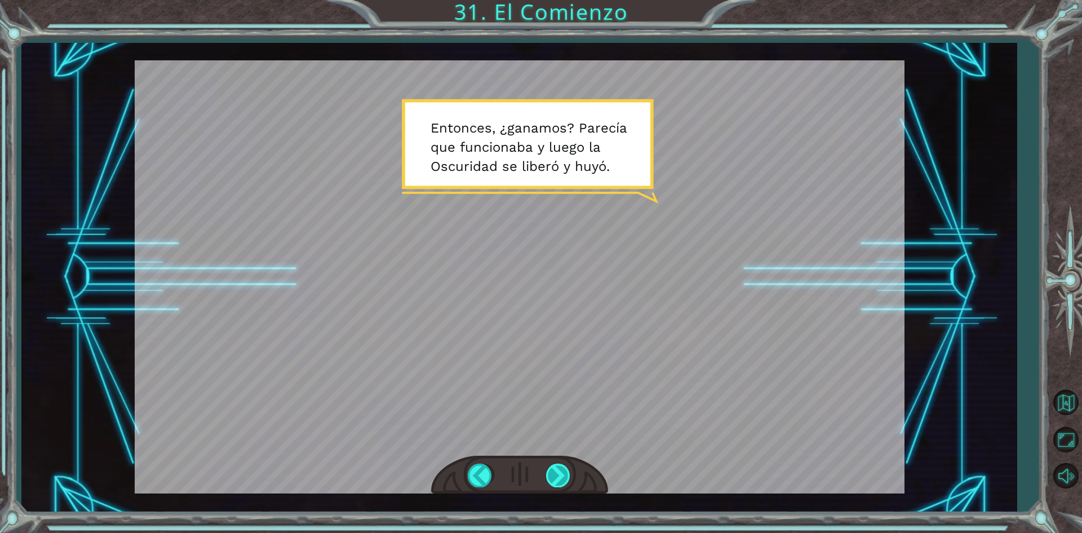
click at [560, 482] on div at bounding box center [558, 474] width 25 height 23
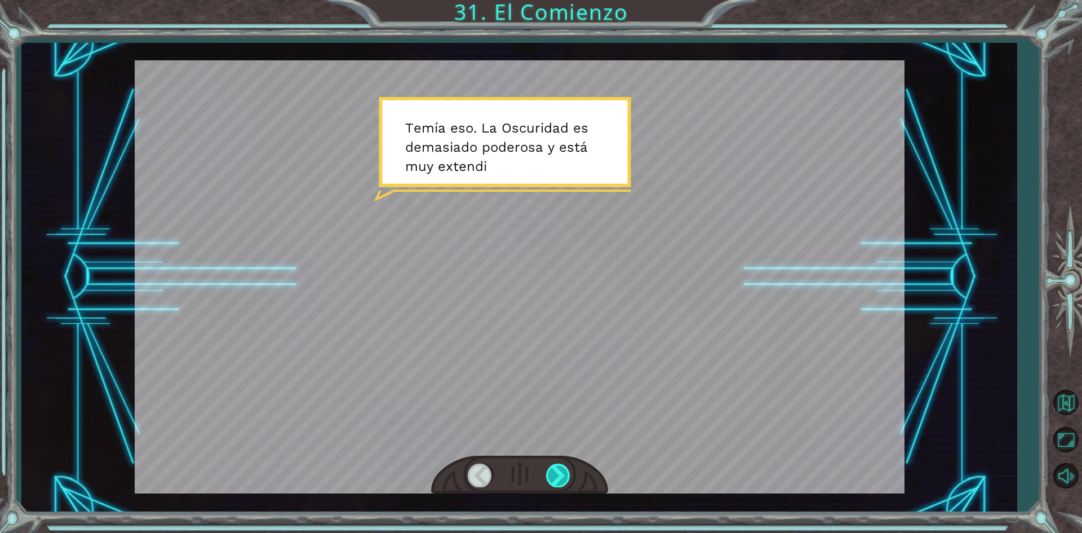
click at [553, 476] on div at bounding box center [558, 474] width 25 height 23
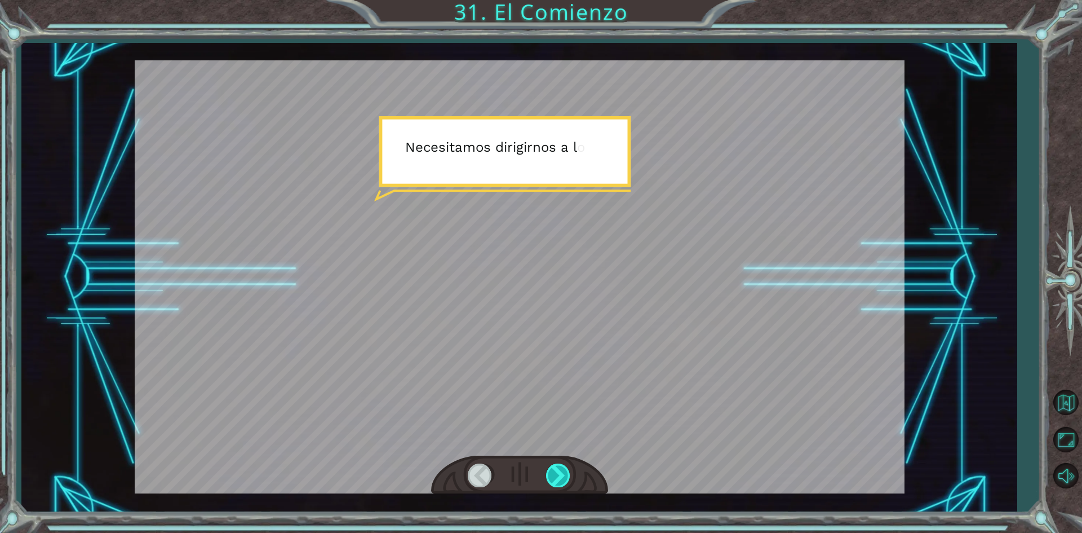
click at [553, 476] on div at bounding box center [558, 474] width 25 height 23
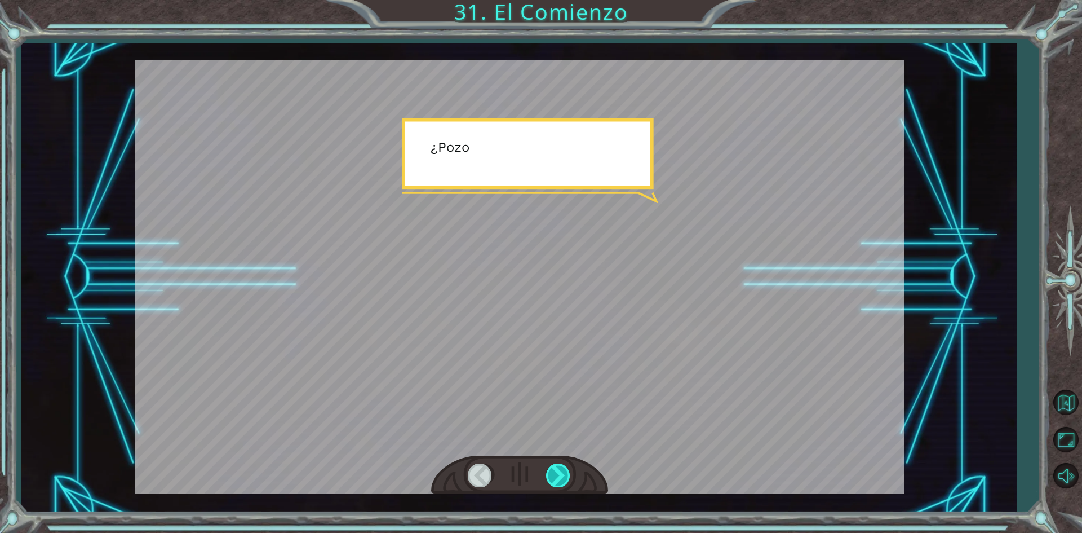
click at [553, 476] on div at bounding box center [558, 474] width 25 height 23
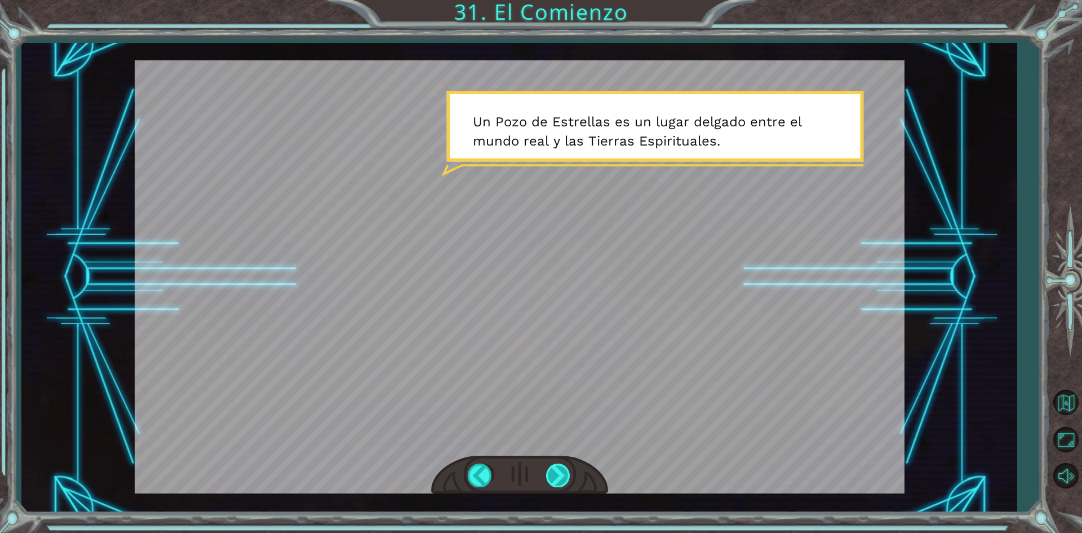
click at [552, 476] on div at bounding box center [558, 474] width 25 height 23
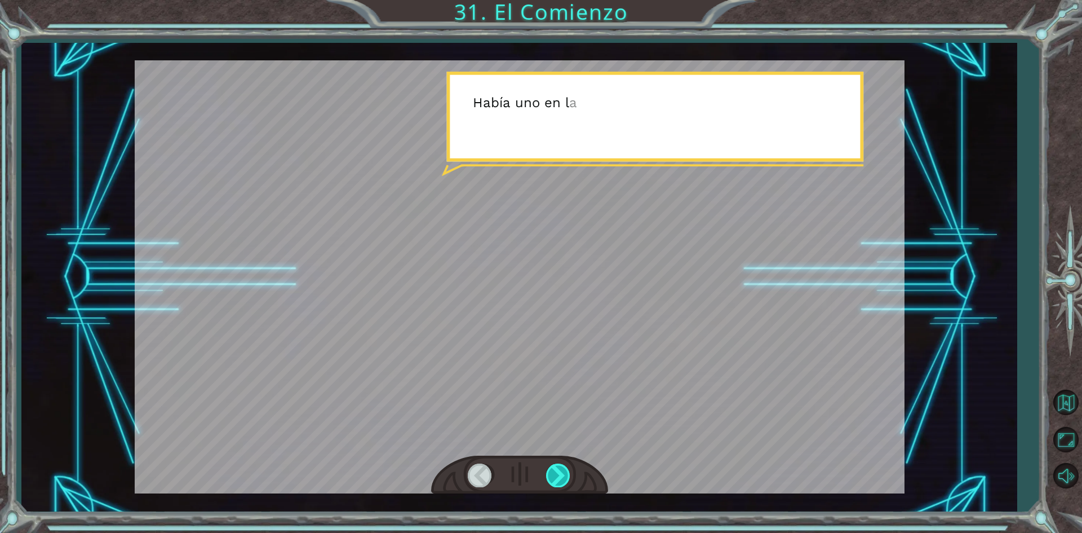
click at [552, 476] on div at bounding box center [558, 474] width 25 height 23
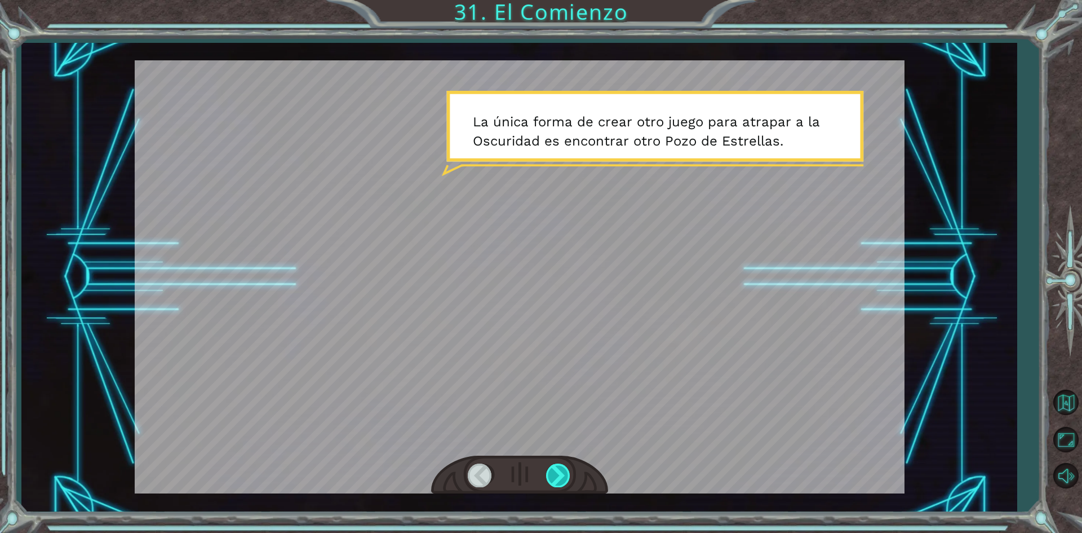
click at [552, 476] on div at bounding box center [558, 474] width 25 height 23
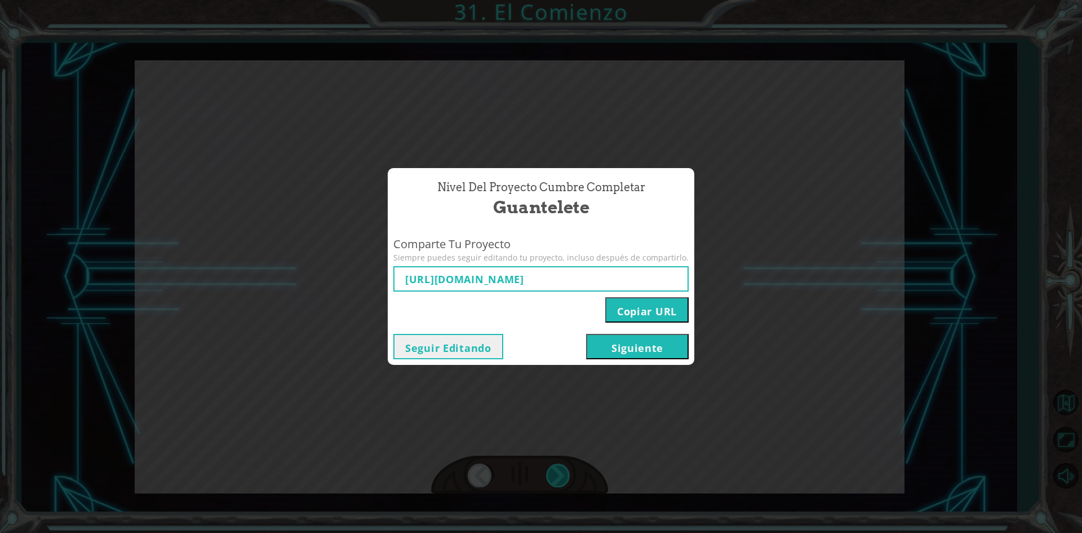
type input "https://www.ozaria.com/play/game-dev-level/1fhcapstoneb/68c83e29b12314a17e9bef0…"
click at [647, 339] on button "Siguiente" at bounding box center [637, 346] width 103 height 25
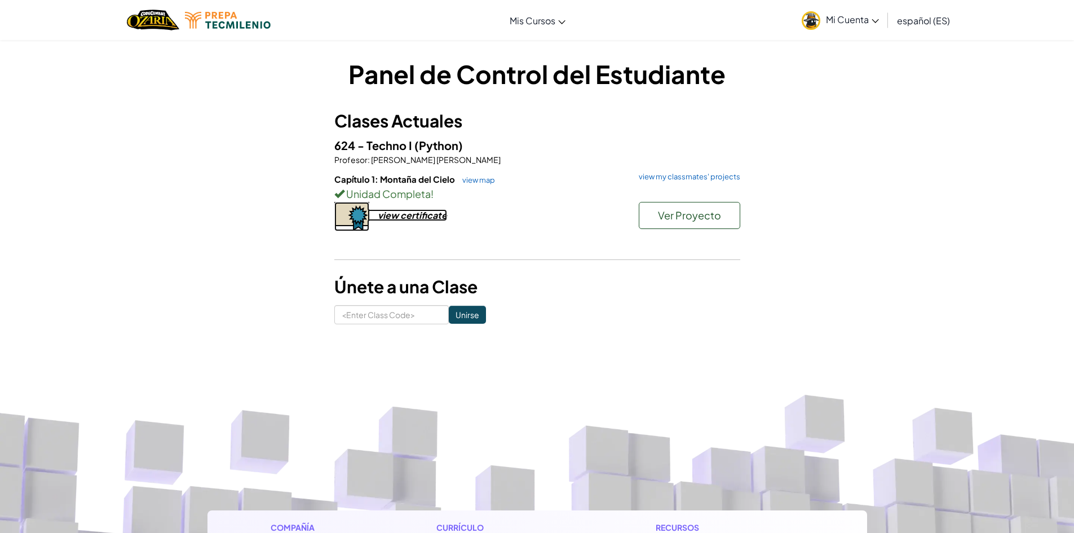
click at [442, 218] on div "view certificate" at bounding box center [412, 215] width 69 height 12
